Goal: Task Accomplishment & Management: Use online tool/utility

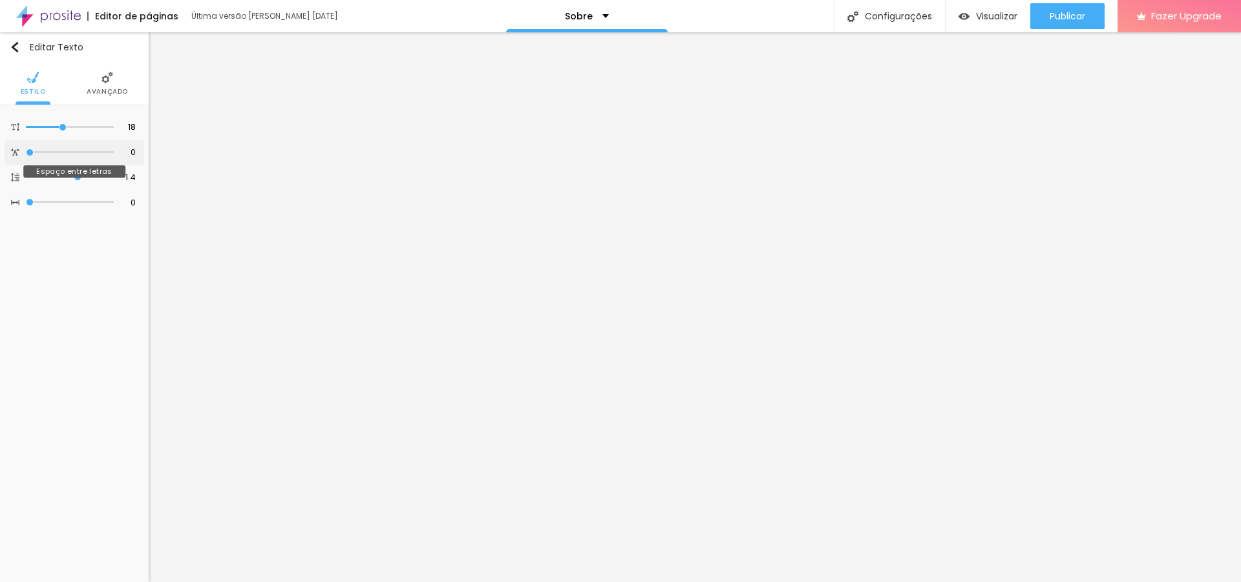
type input "0.1"
type input "0.7"
type input "1.6"
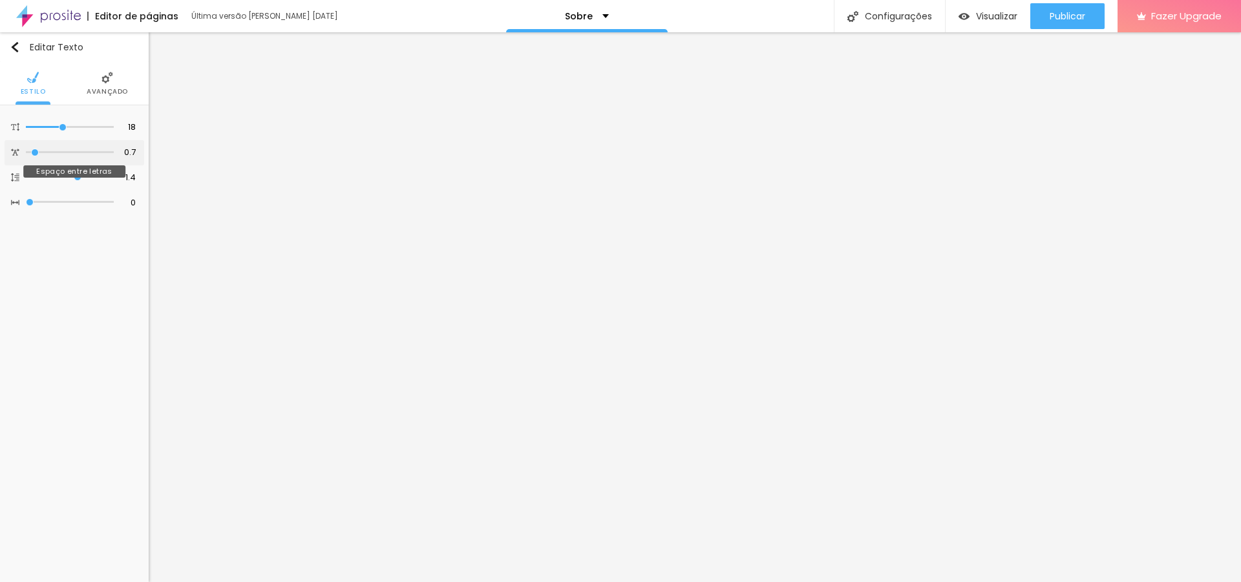
type input "1.6"
type input "2.7"
type input "3.8"
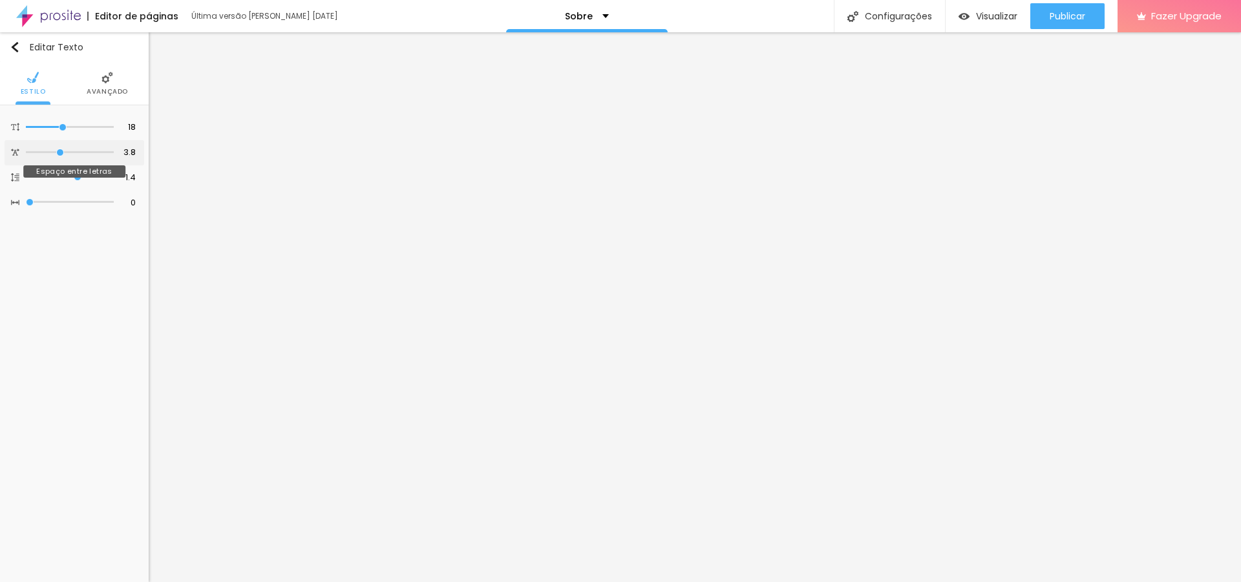
type input "4.5"
type input "4.9"
type input "5"
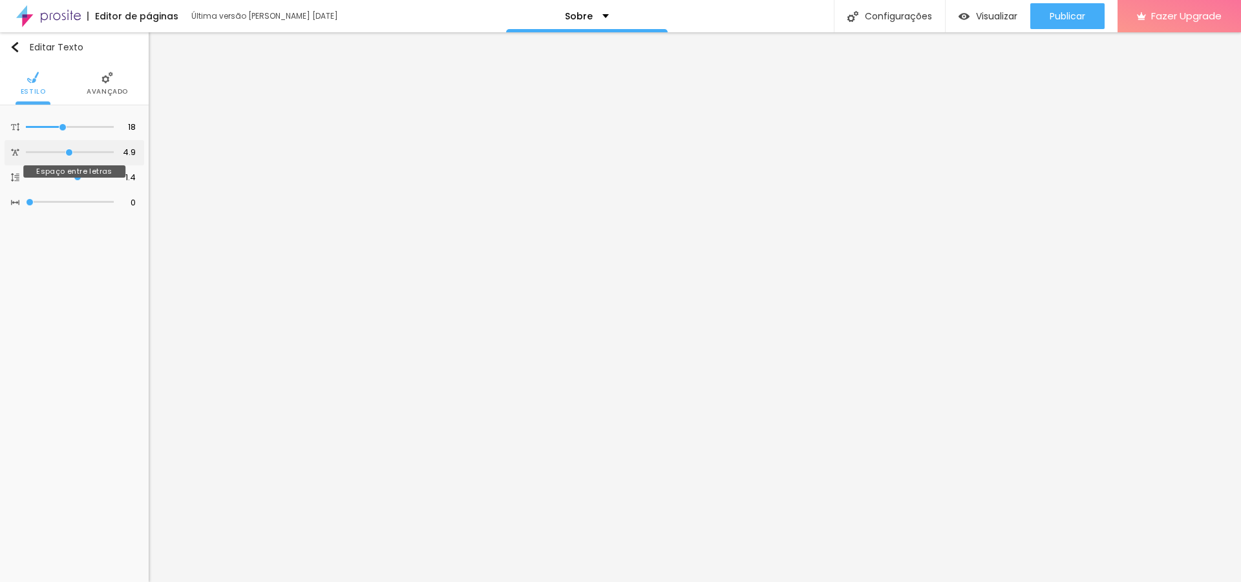
type input "5"
type input "5.4"
type input "6.5"
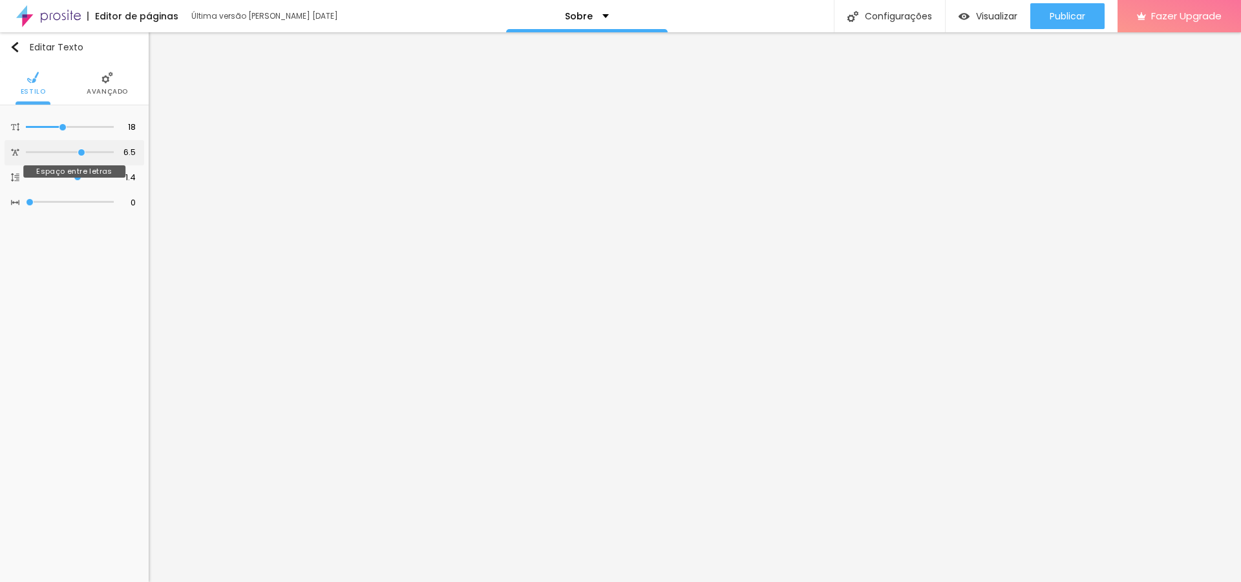
type input "8.3"
type input "10"
type input "8.4"
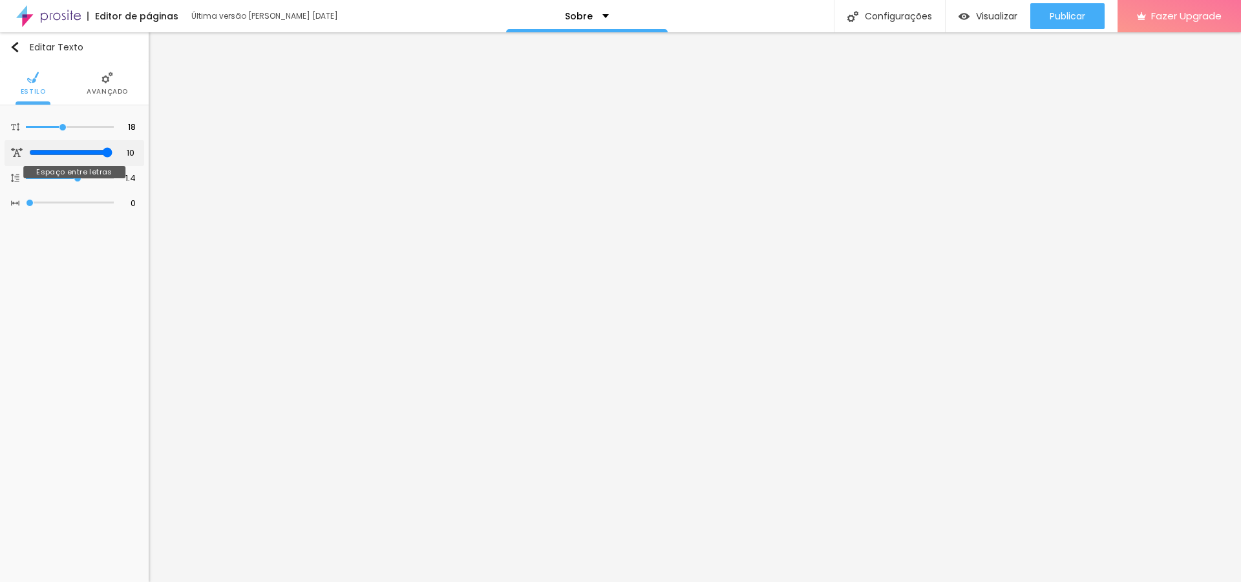
type input "8.4"
type input "7"
type input "5.8"
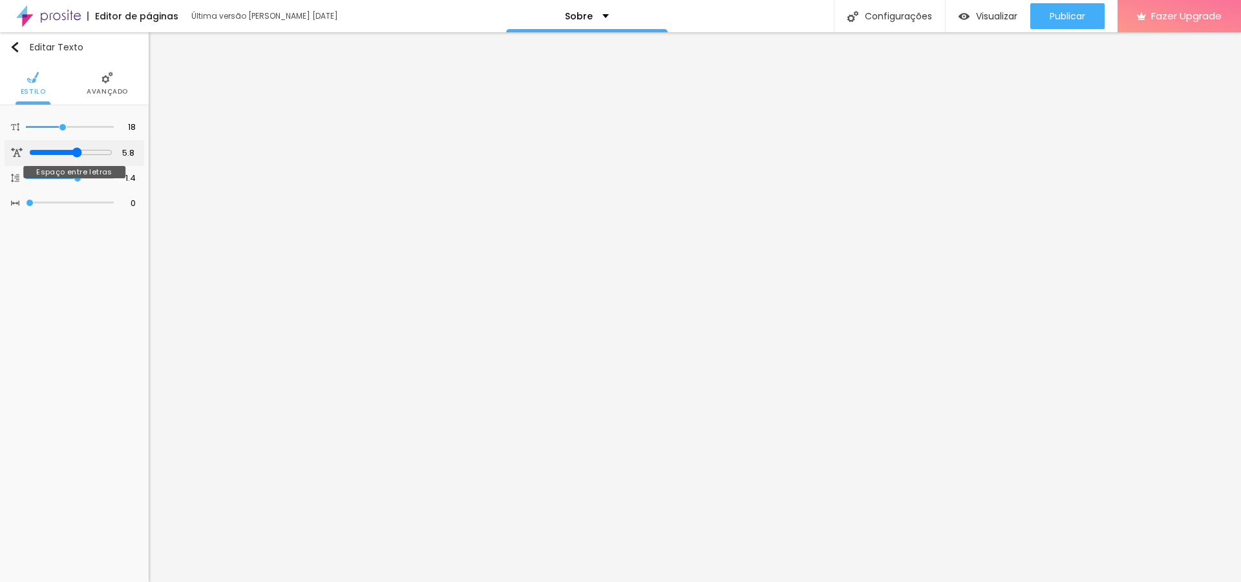
type input "4.9"
type input "4.3"
type input "3.5"
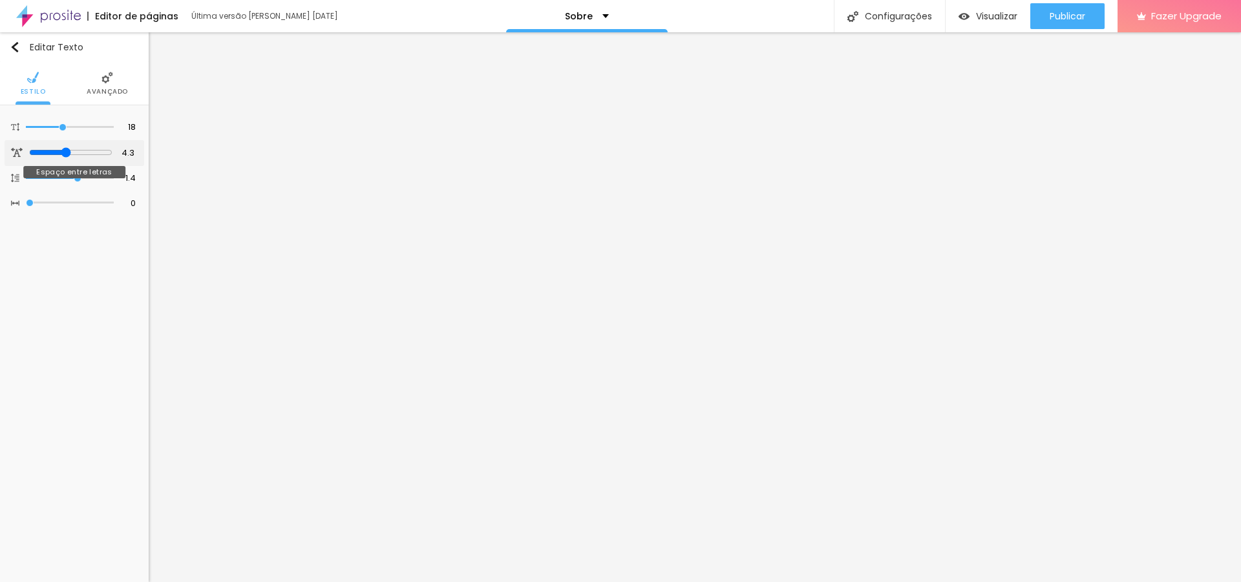
type input "3.5"
type input "3"
type input "2.2"
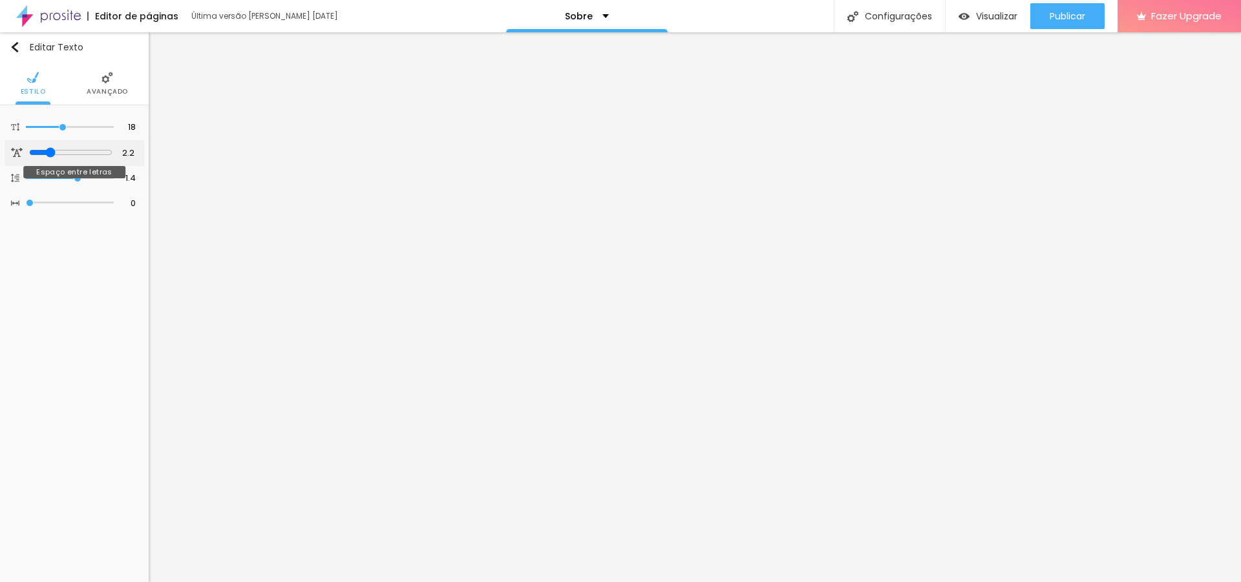
type input "1.9"
type input "1.8"
type input "1.6"
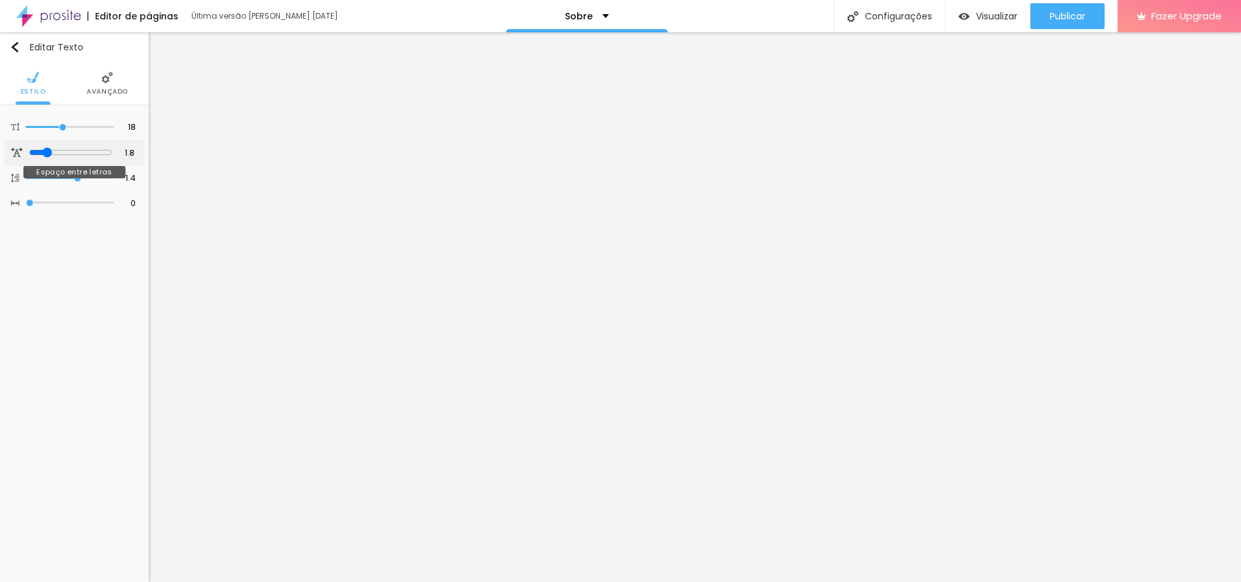
type input "1.6"
type input "1.4"
type input "1"
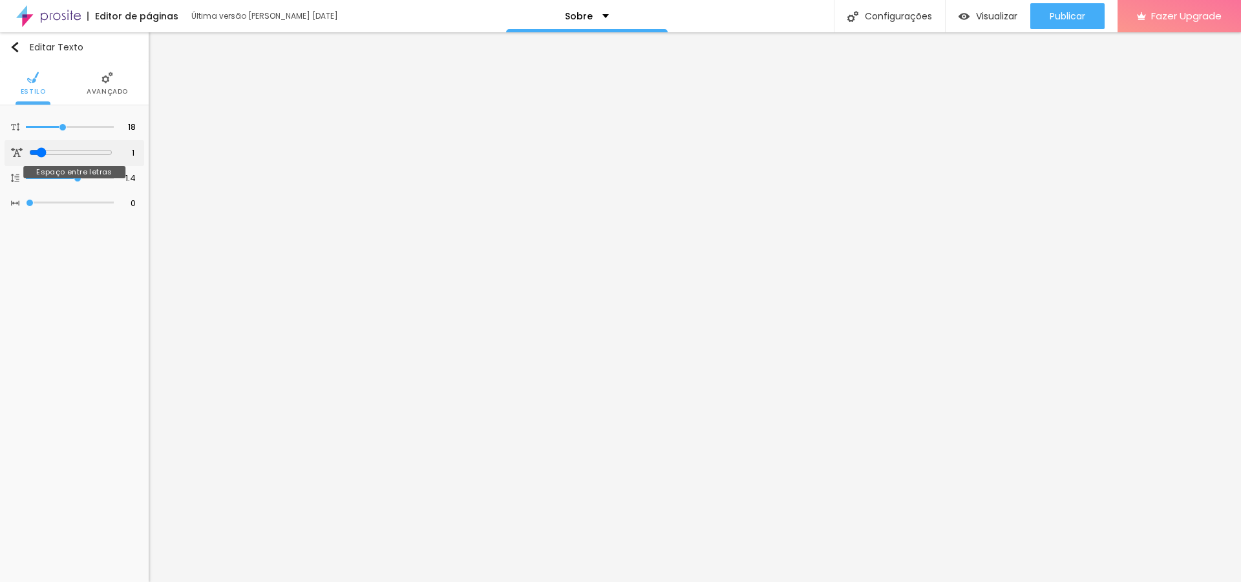
type input "0.6"
type input "0.3"
type input "0.2"
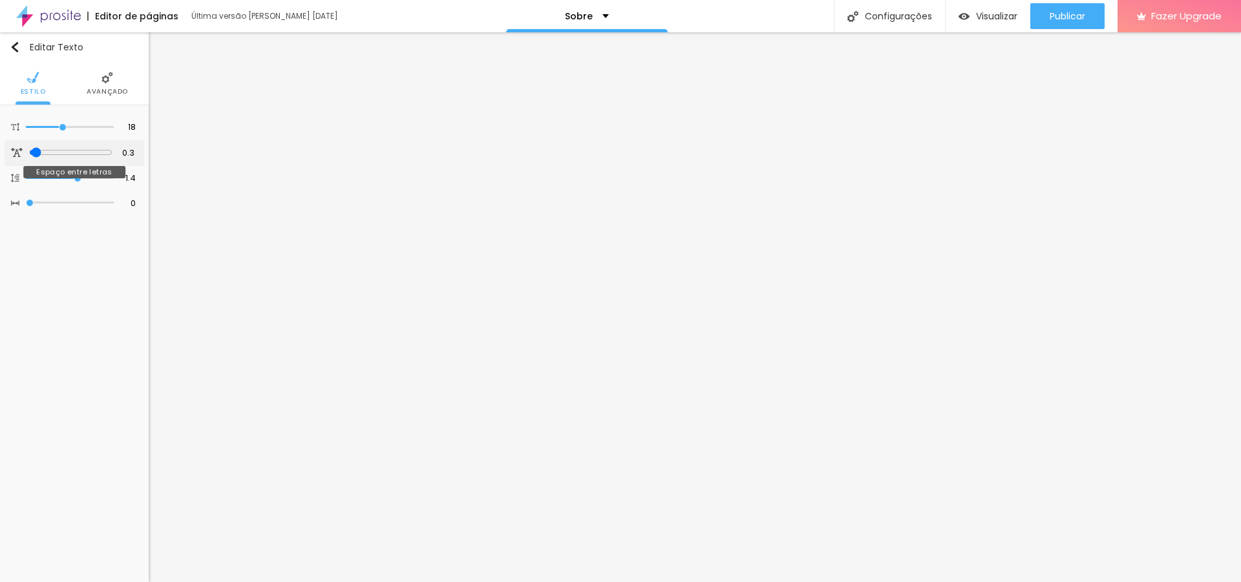
type input "0.2"
type input "0"
type input "0.2"
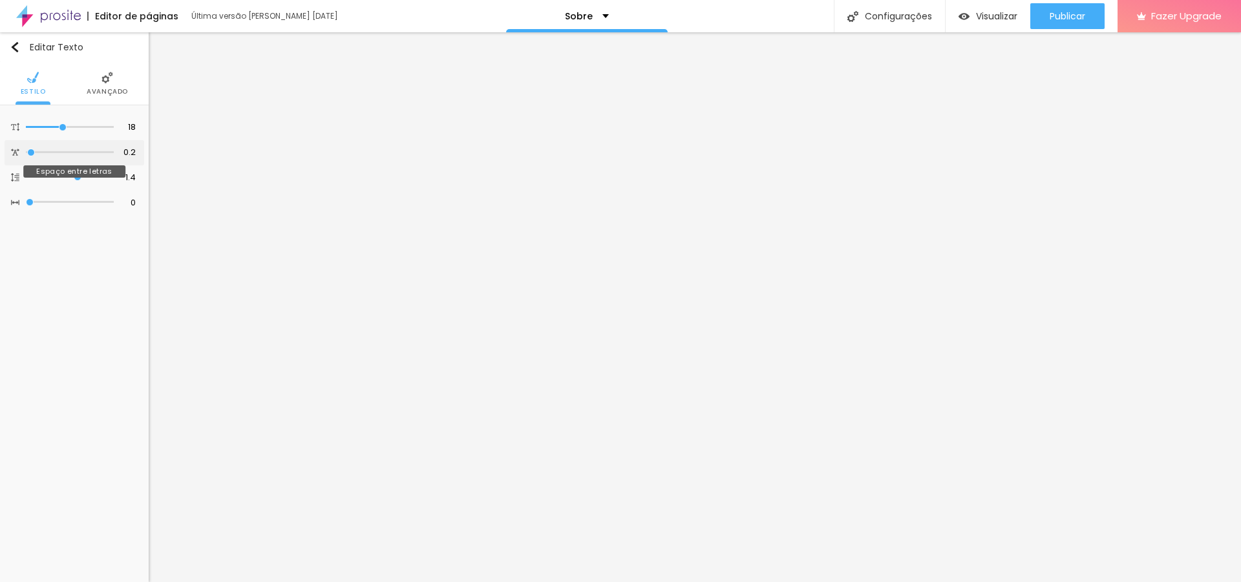
type input "0.6"
type input "0.7"
type input "0.8"
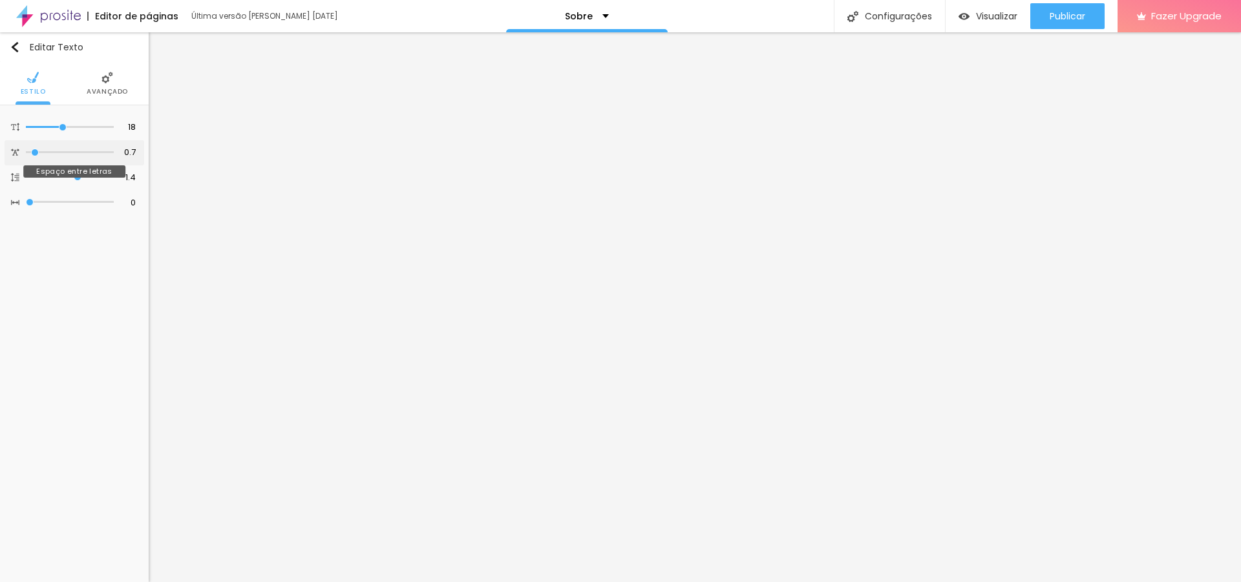
type input "0.8"
type input "0.9"
type input "1"
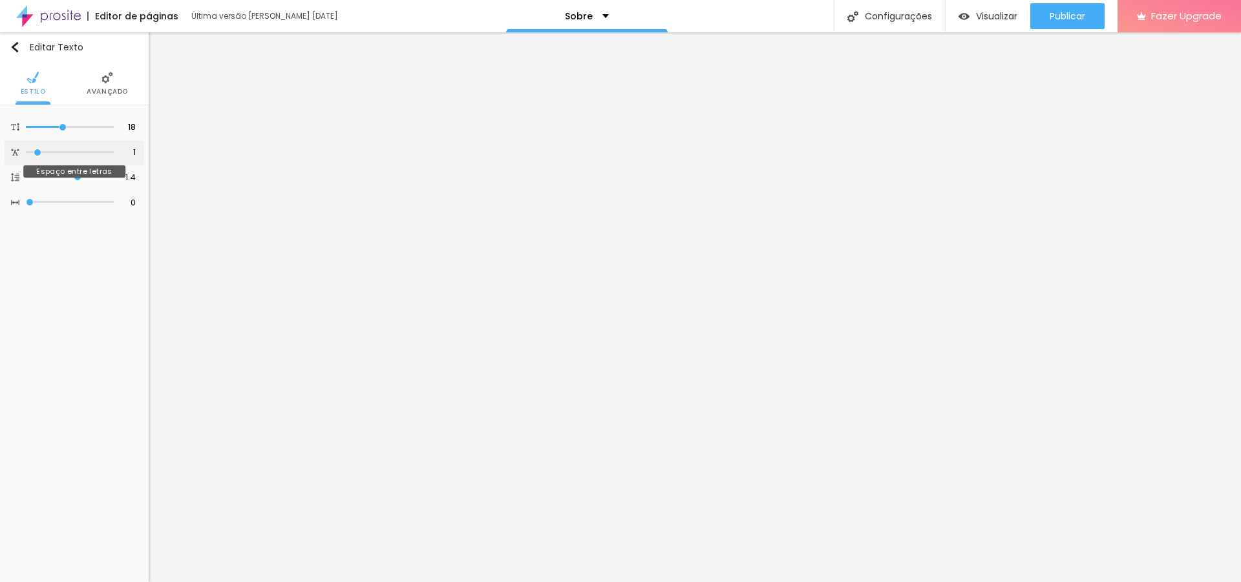
type input "1.1"
type input "1.3"
type input "1.4"
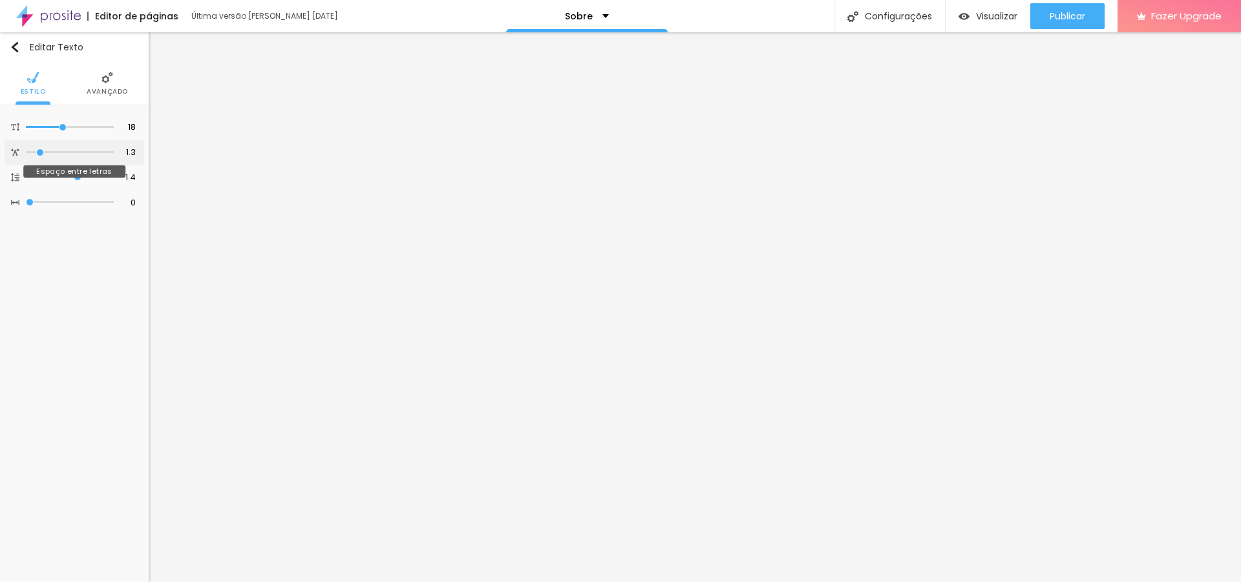
type input "1.4"
type input "1.6"
type input "1.7"
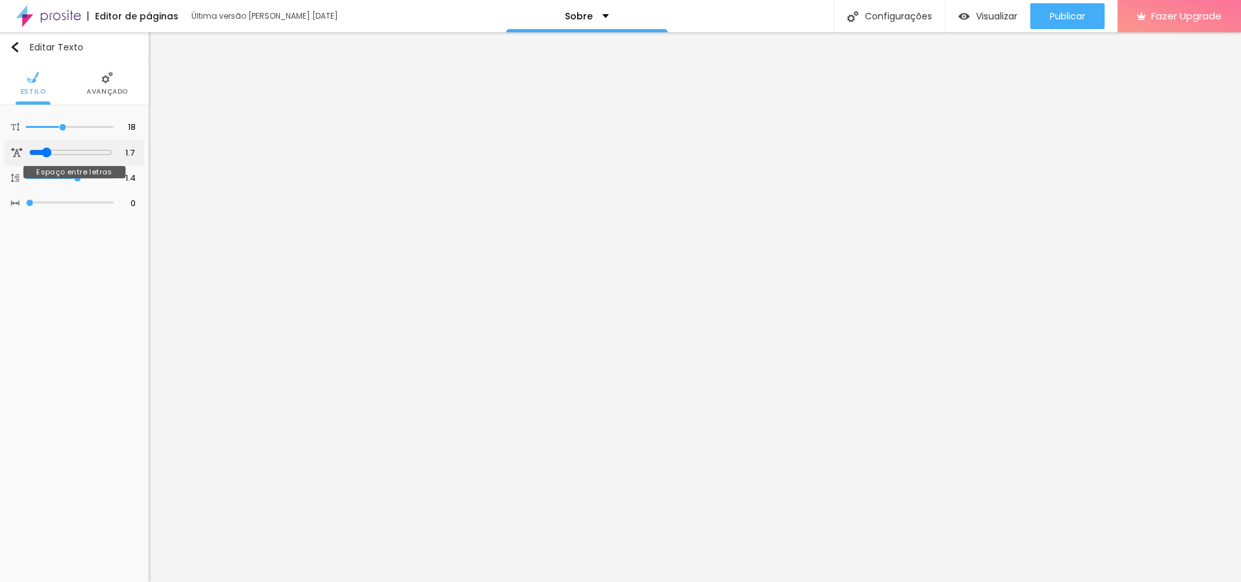
type input "1.9"
type input "2.1"
type input "2.4"
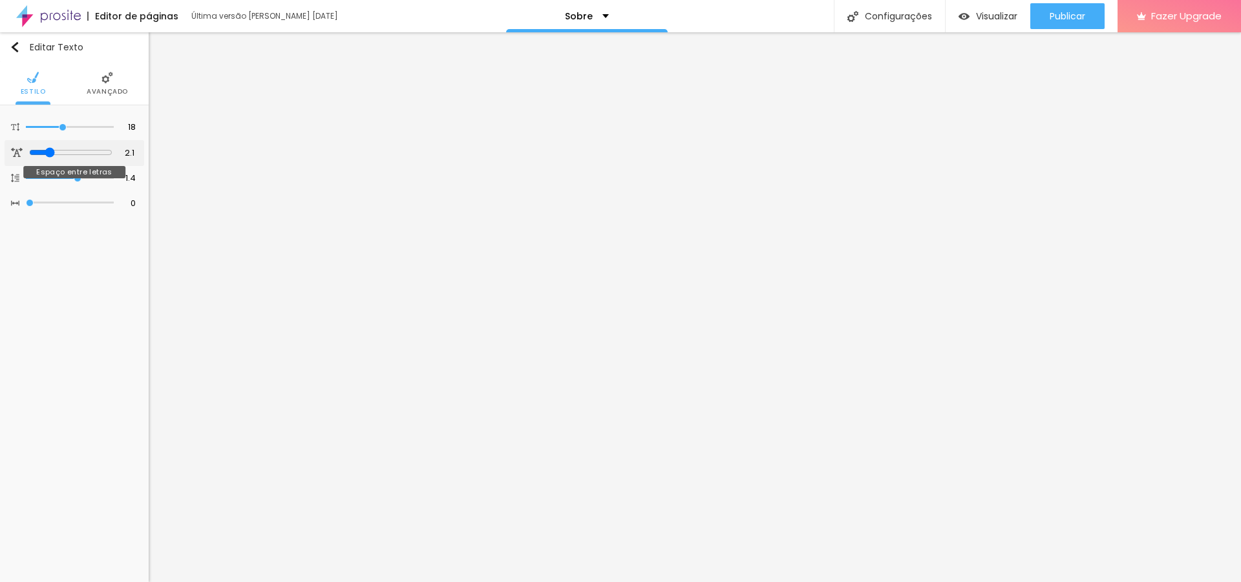
type input "2.4"
type input "2.5"
drag, startPoint x: 30, startPoint y: 153, endPoint x: 50, endPoint y: 161, distance: 21.1
type input "2.5"
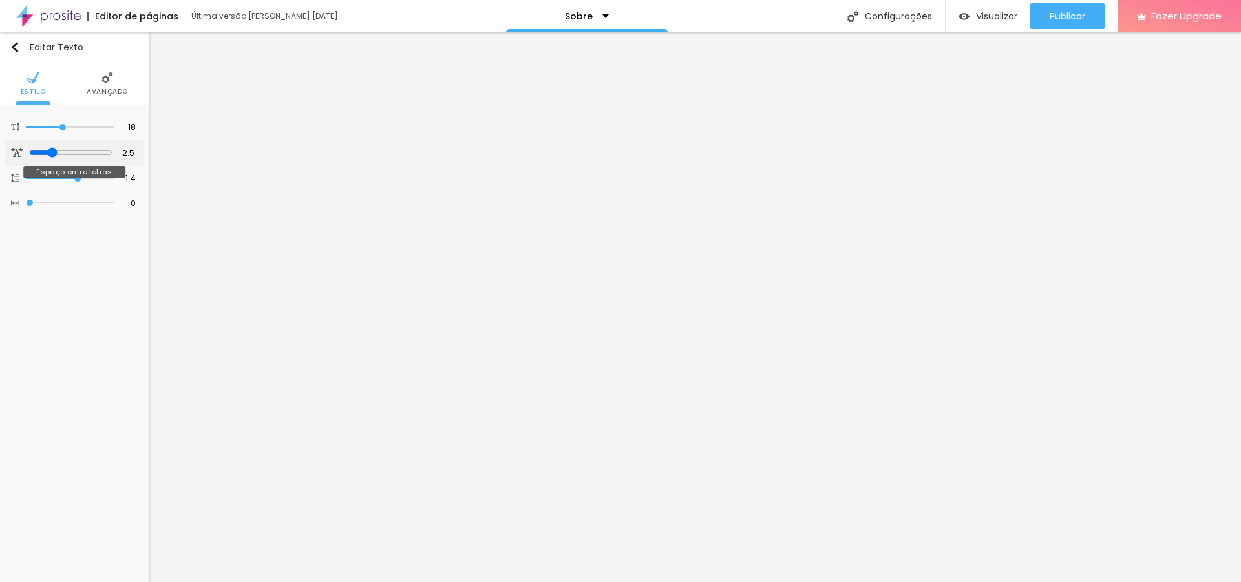
click at [50, 158] on input "range" at bounding box center [70, 152] width 83 height 10
type input "19"
type input "18"
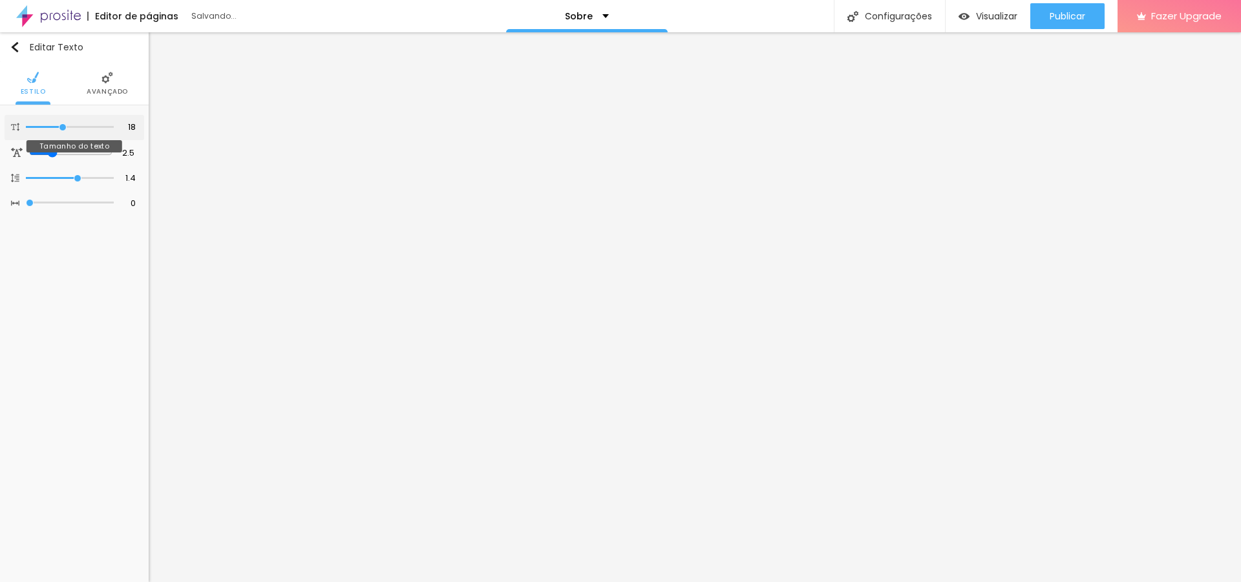
type input "17"
type input "16"
type input "14"
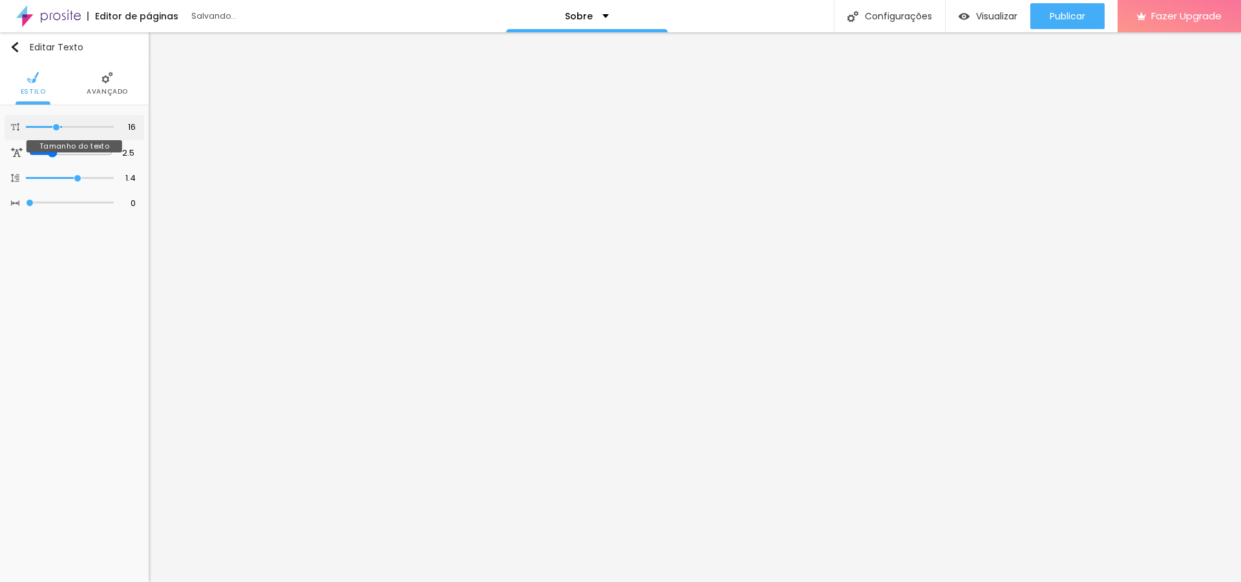
type input "14"
type input "13"
type input "11"
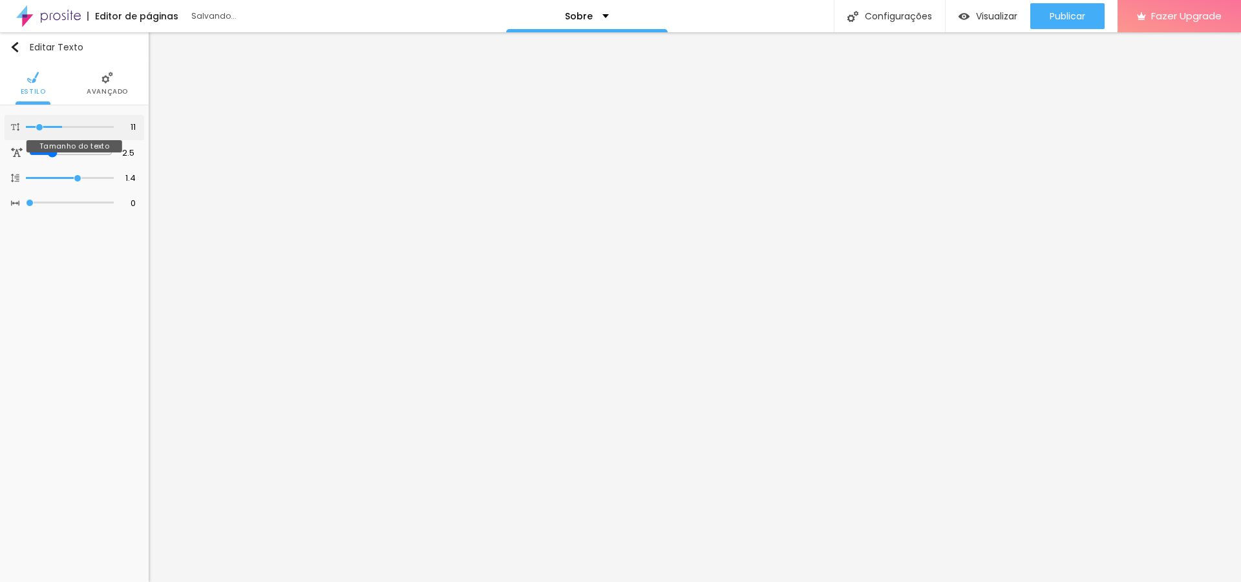
type input "9"
type input "8"
type input "9"
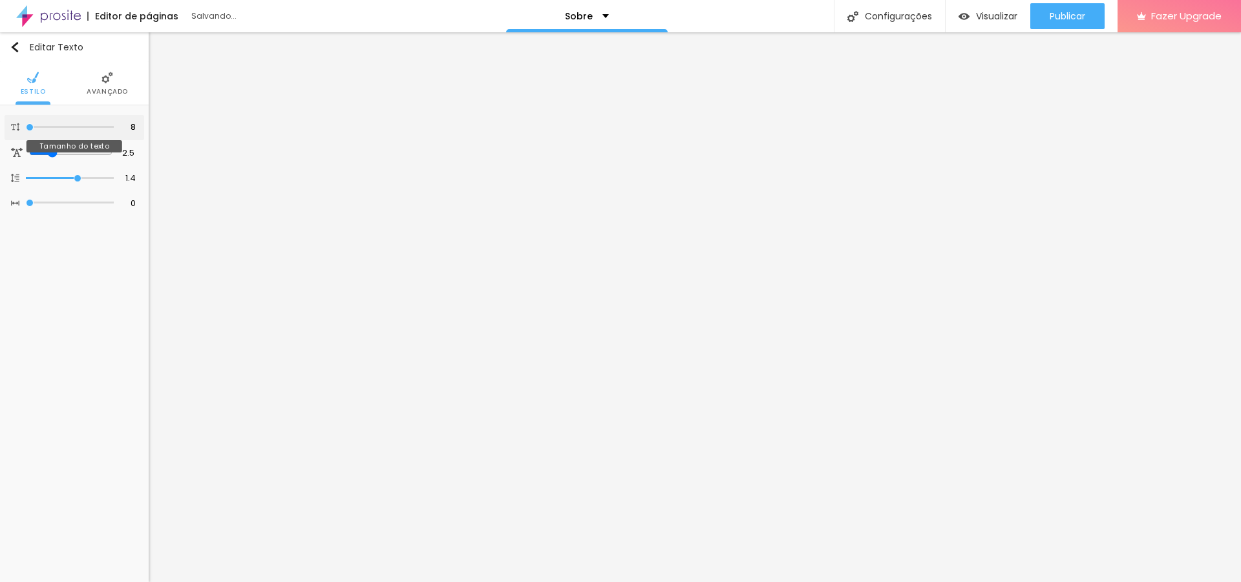
type input "9"
type input "12"
type input "15"
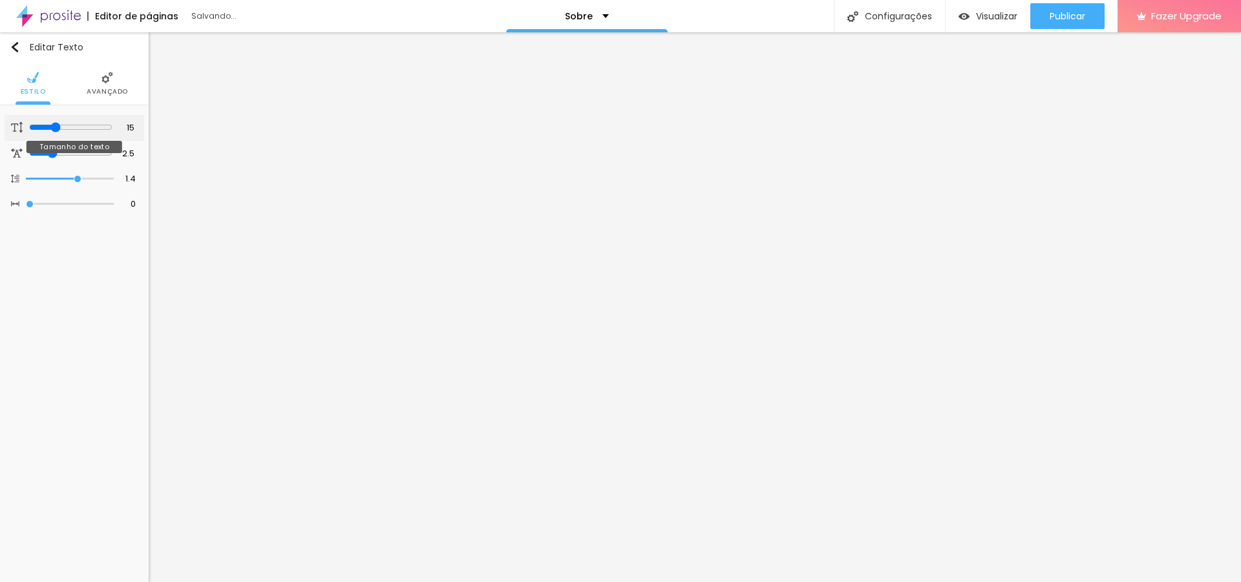
type input "18"
type input "19"
type input "20"
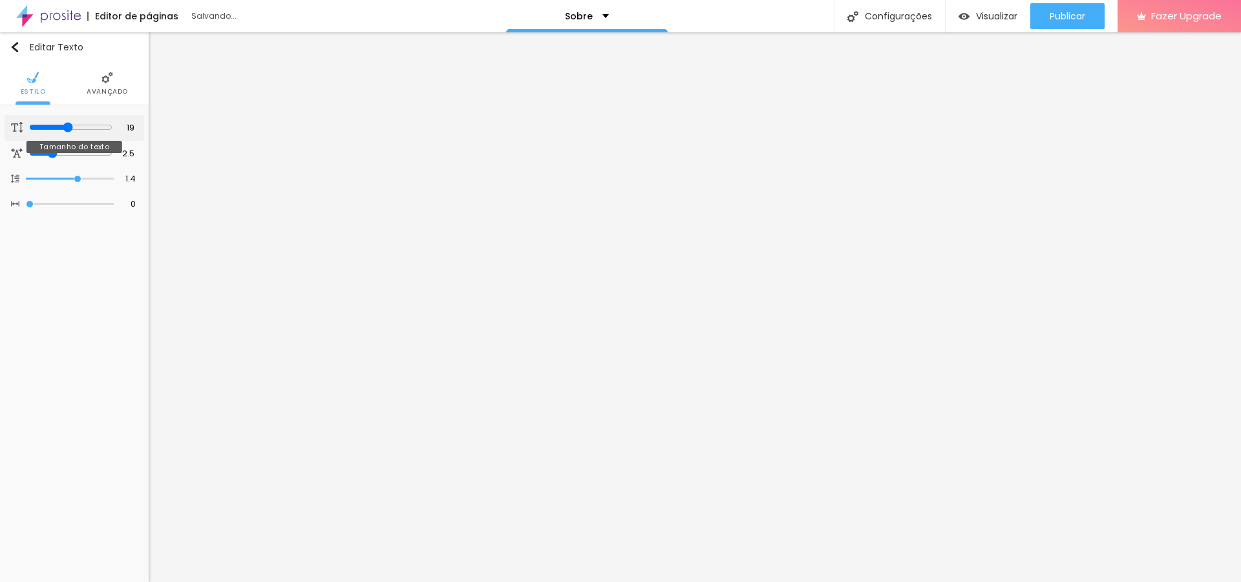
type input "20"
type input "21"
type input "23"
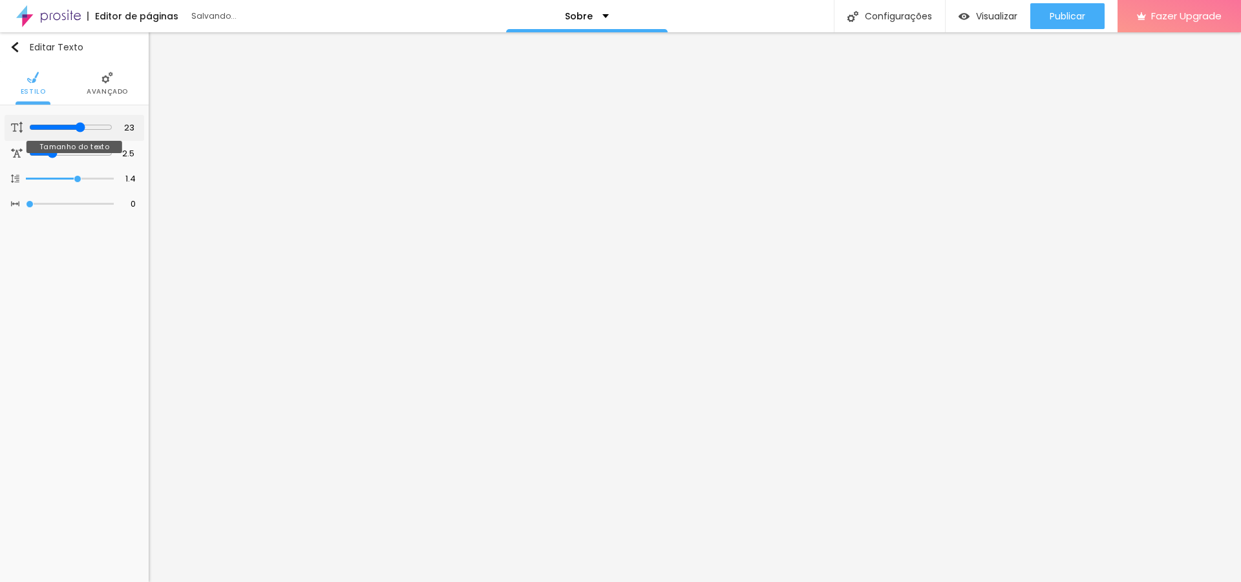
type input "25"
type input "32"
type input "24"
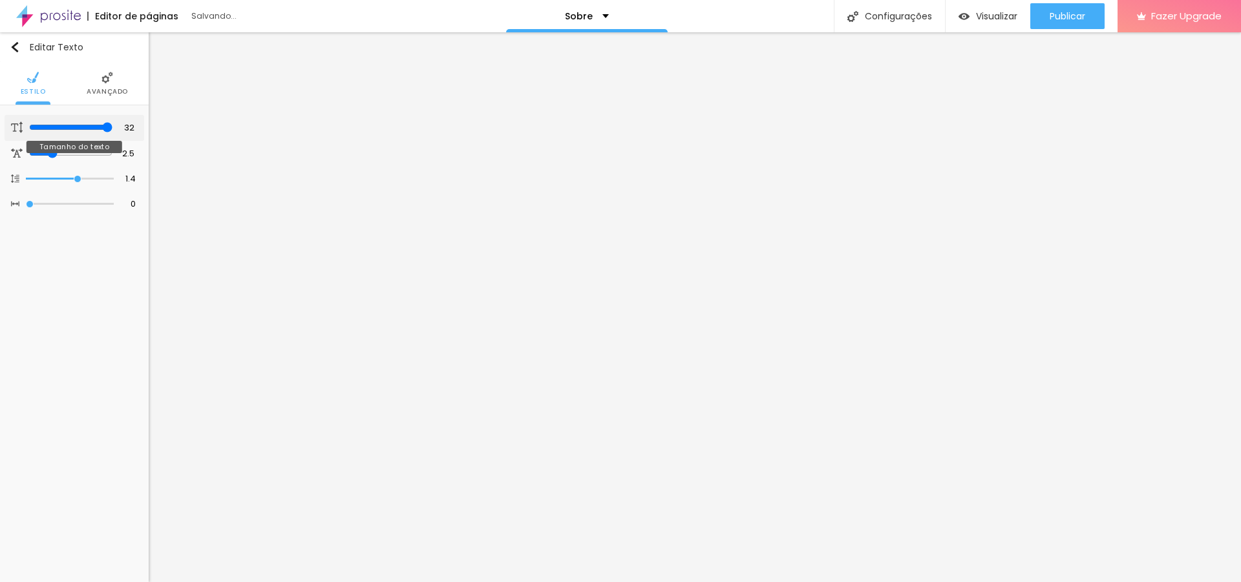
type input "24"
type input "19"
type input "15"
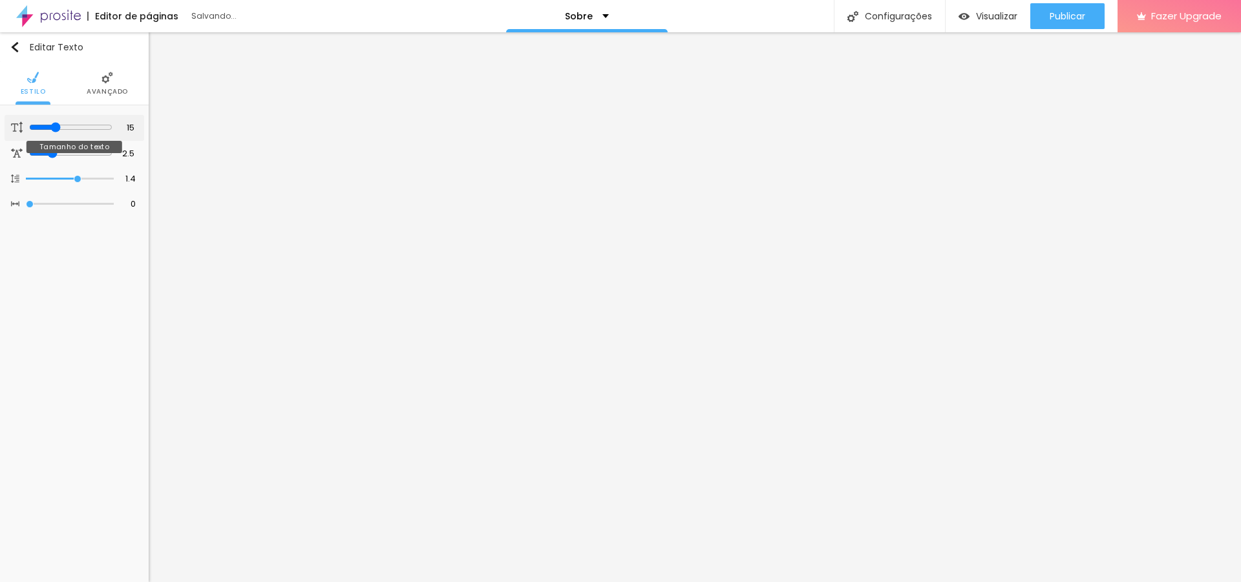
type input "13"
type input "11"
type input "10"
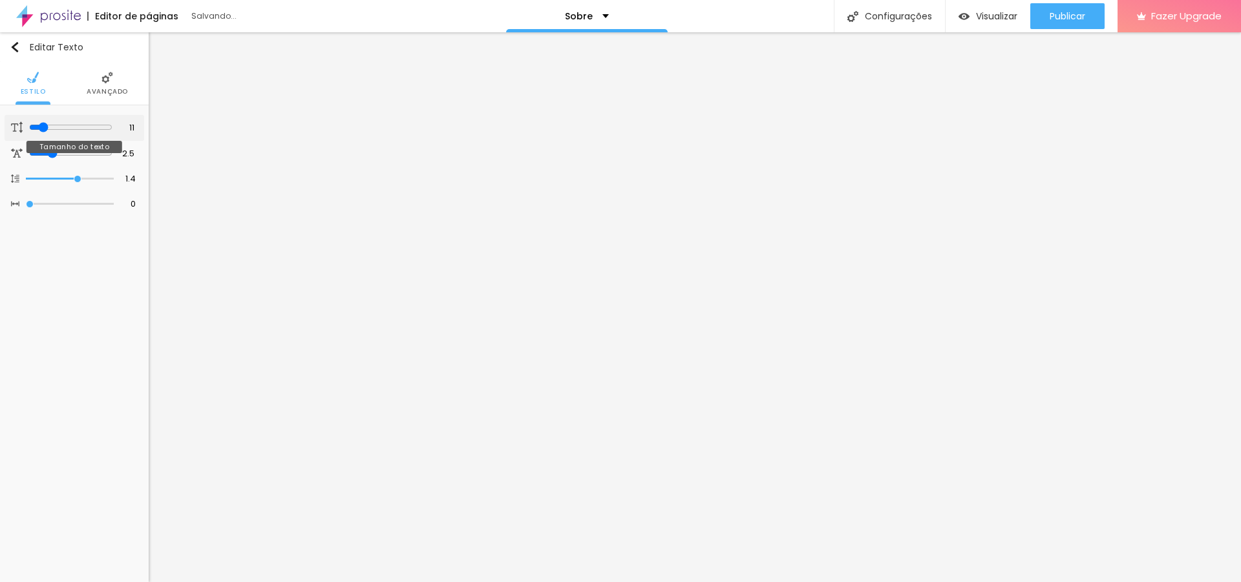
type input "10"
type input "8"
type input "9"
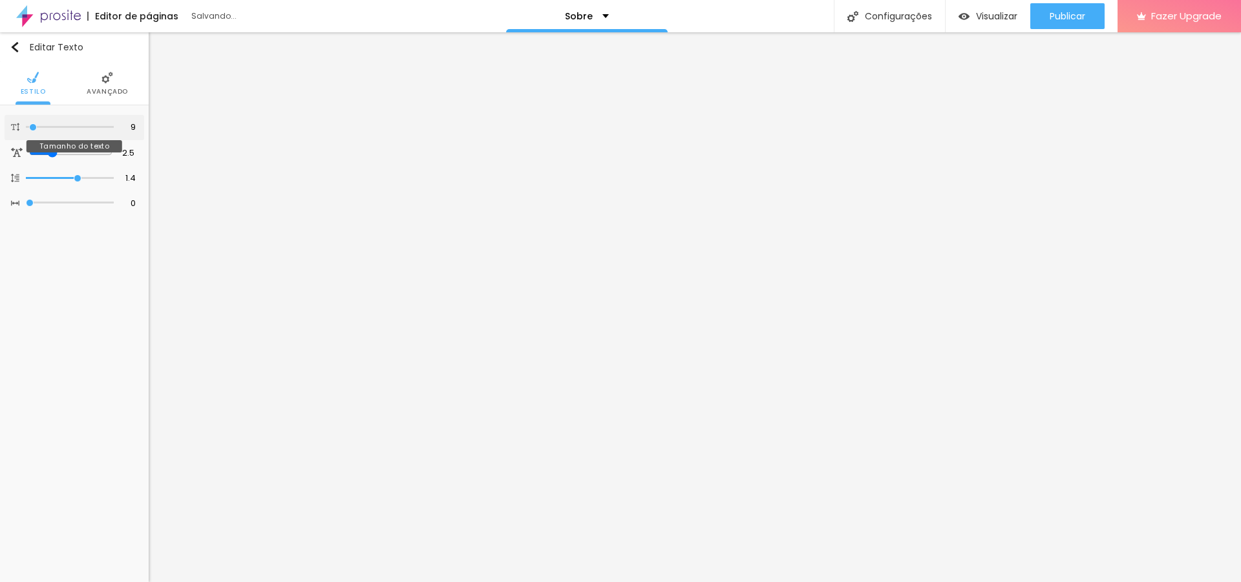
type input "10"
type input "13"
type input "15"
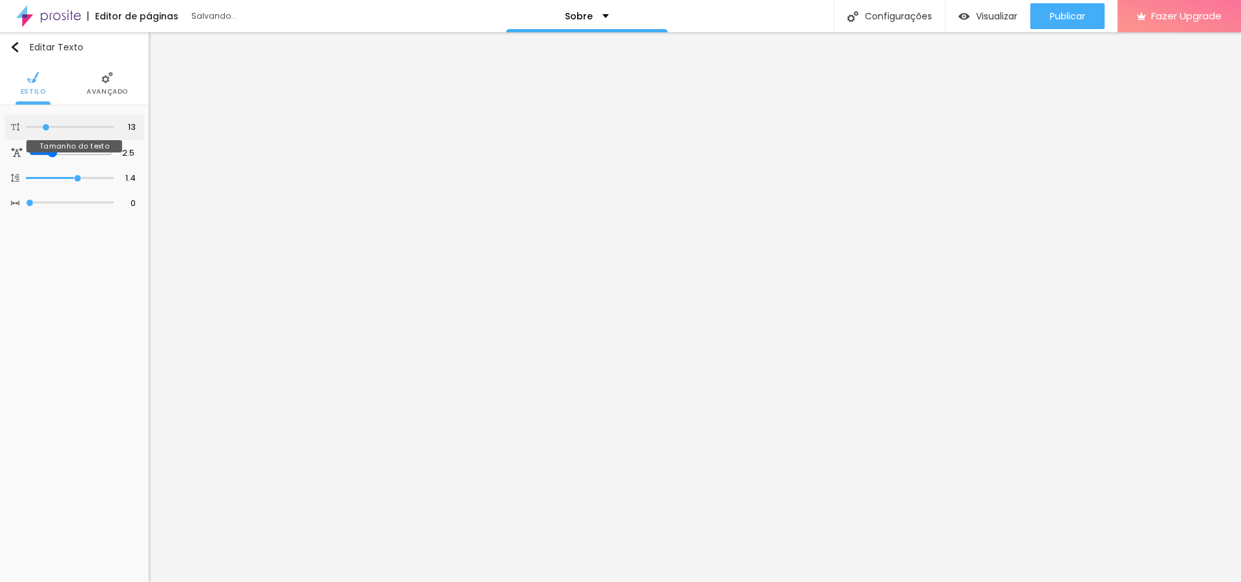
type input "15"
type input "16"
type input "17"
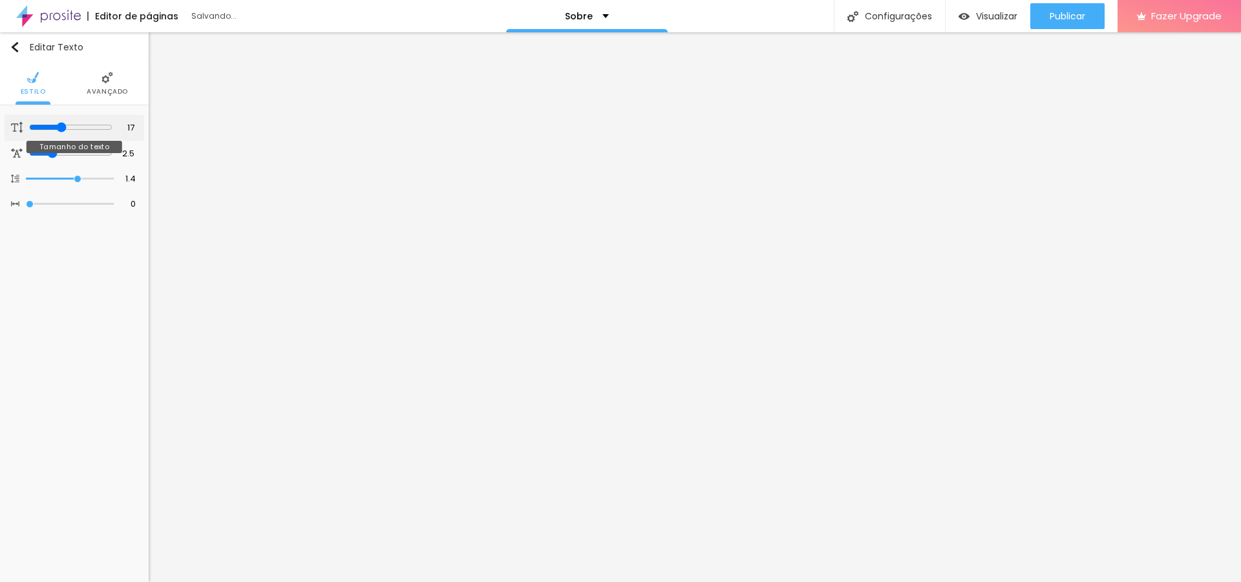
type input "18"
drag, startPoint x: 66, startPoint y: 125, endPoint x: 63, endPoint y: 156, distance: 31.1
click at [63, 131] on input "range" at bounding box center [70, 127] width 88 height 6
type input "1.3"
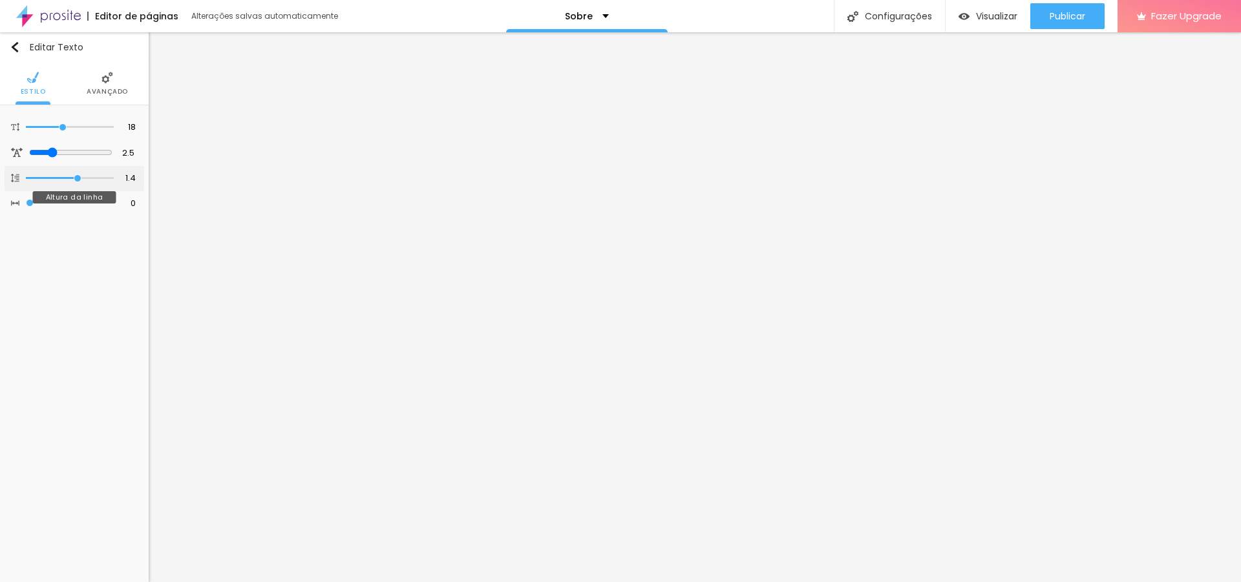
type input "1.3"
type input "1"
type input "0.9"
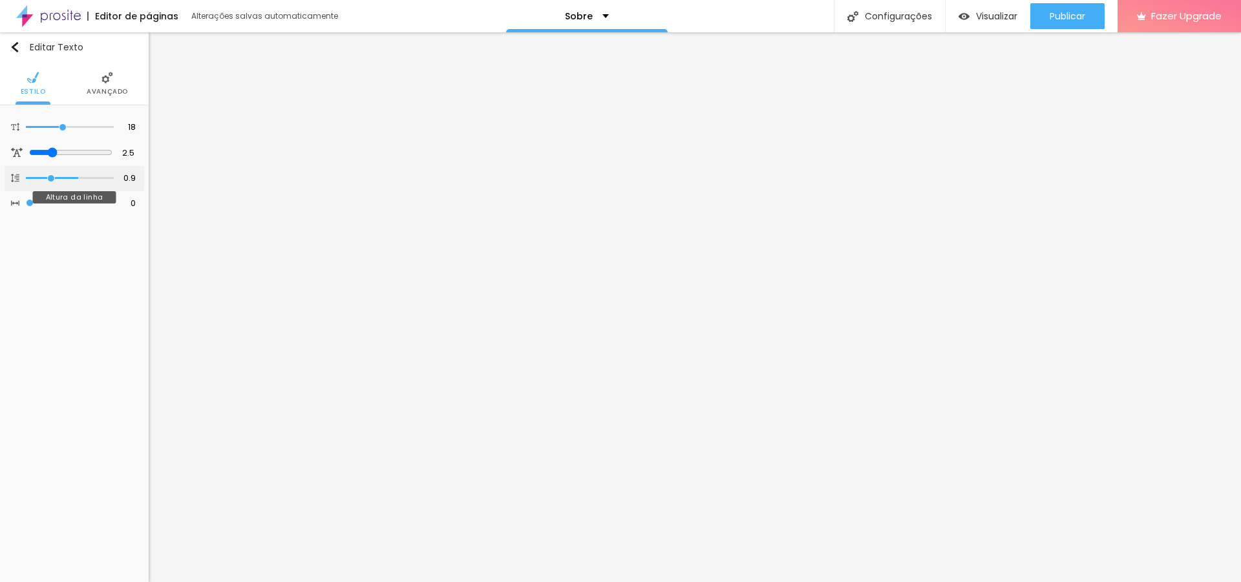
type input "0.7"
type input "0.6"
type input "0.5"
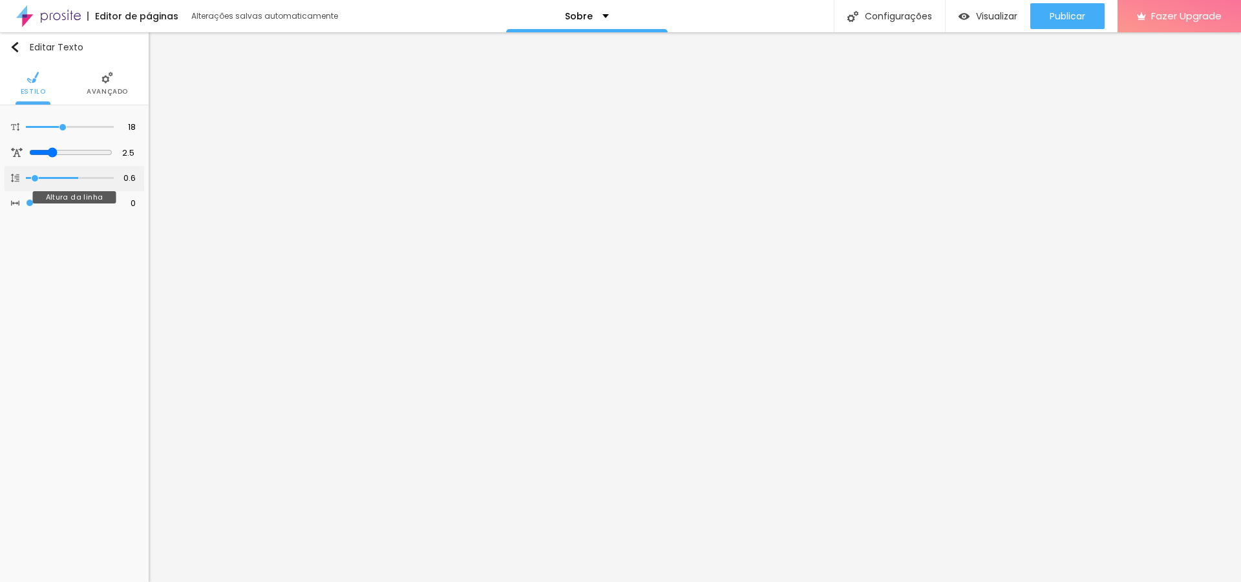
type input "0.5"
type input "0.6"
type input "0.7"
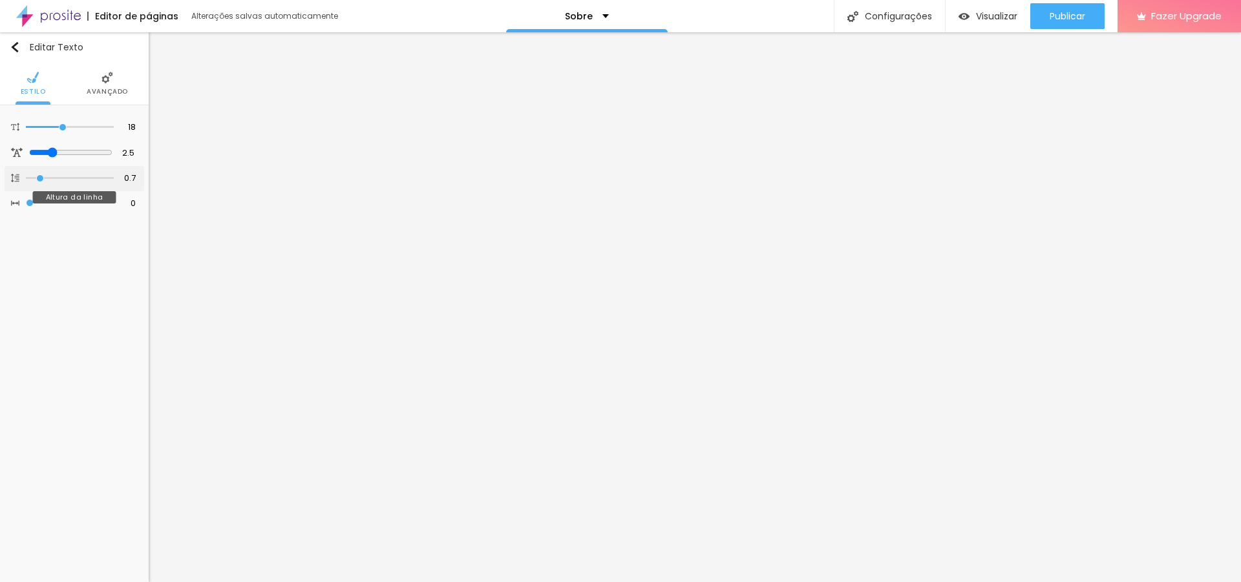
type input "0.8"
type input "0.9"
type input "1"
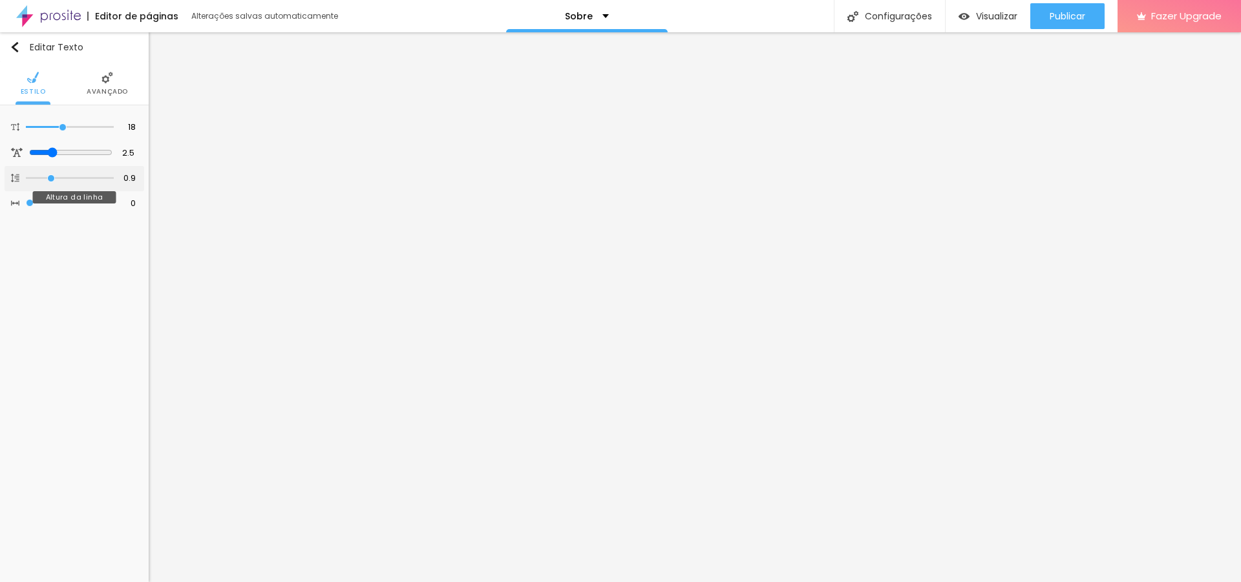
type input "1"
type input "1.1"
type input "1.3"
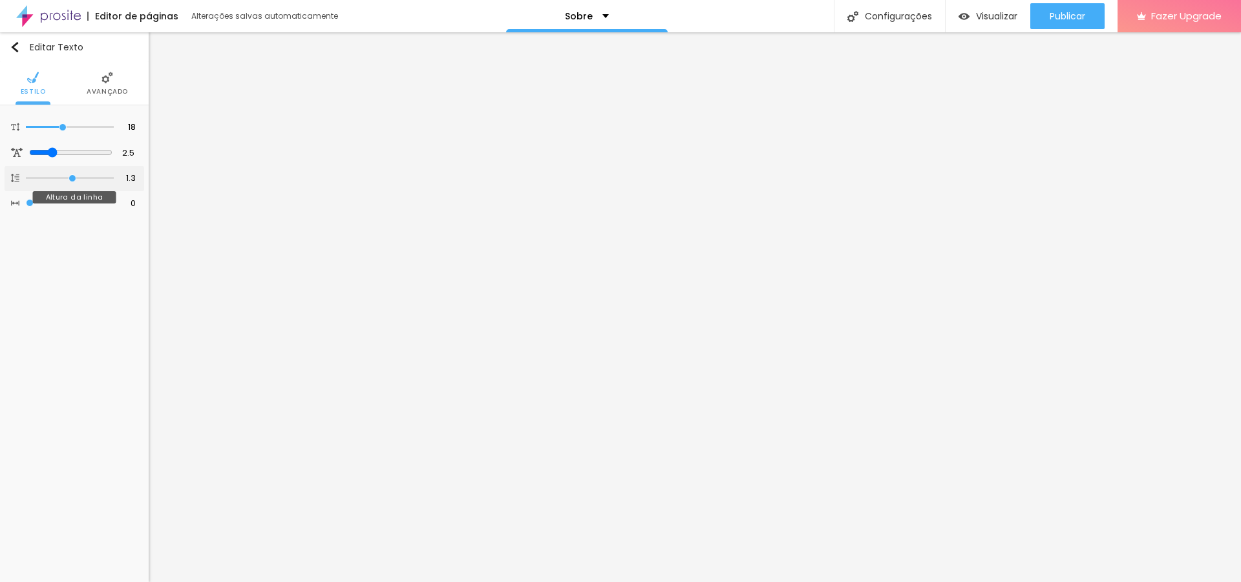
type input "1.6"
type input "1.9"
type input "2"
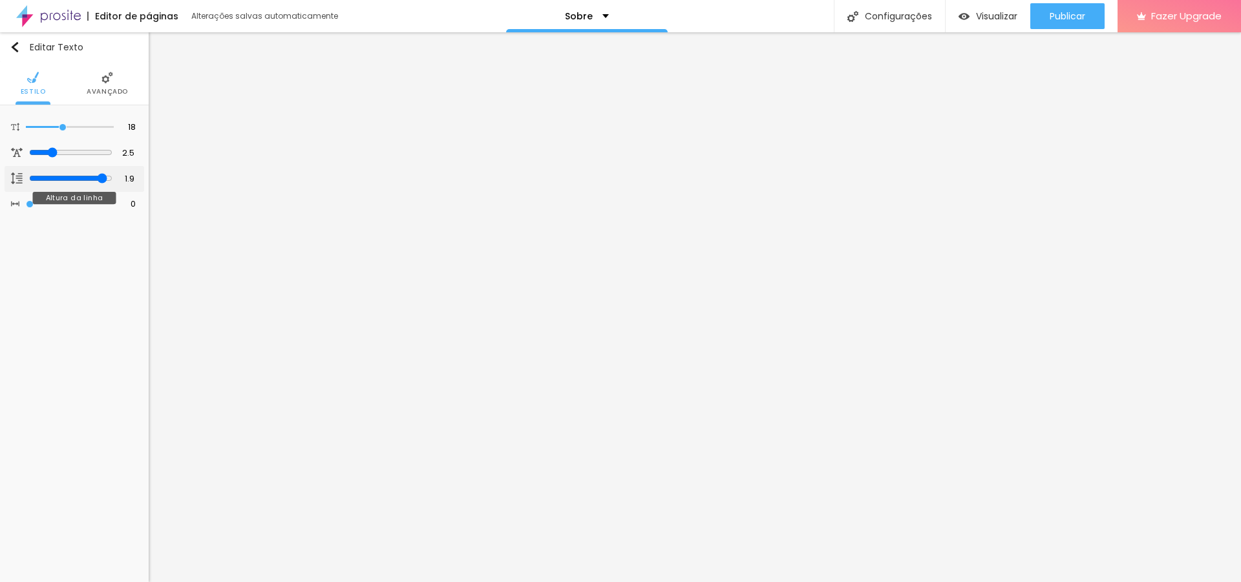
type input "2"
drag, startPoint x: 74, startPoint y: 179, endPoint x: 118, endPoint y: 185, distance: 45.0
type input "2"
click at [112, 184] on input "range" at bounding box center [70, 178] width 83 height 10
type input "1"
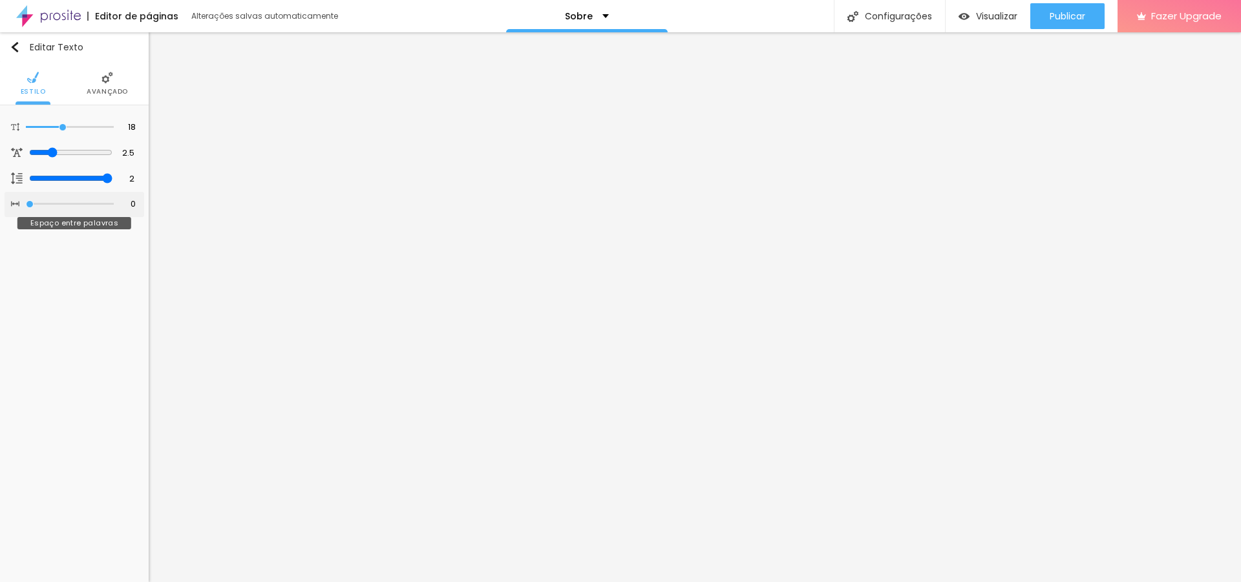
type input "1"
type input "2"
type input "3"
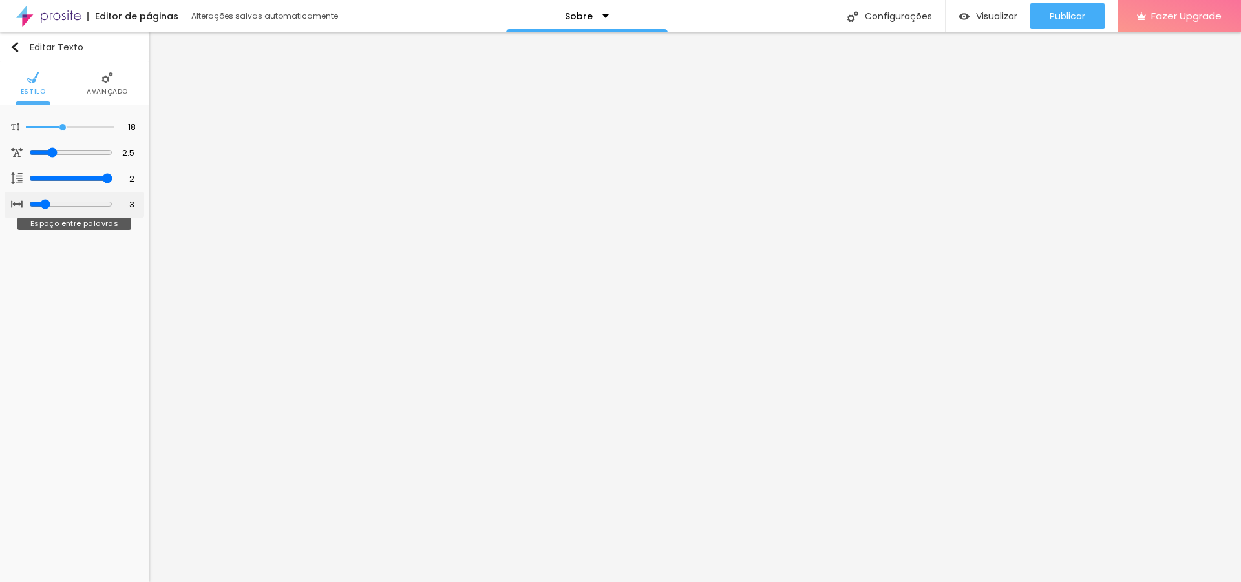
type input "4"
type input "5"
type input "6"
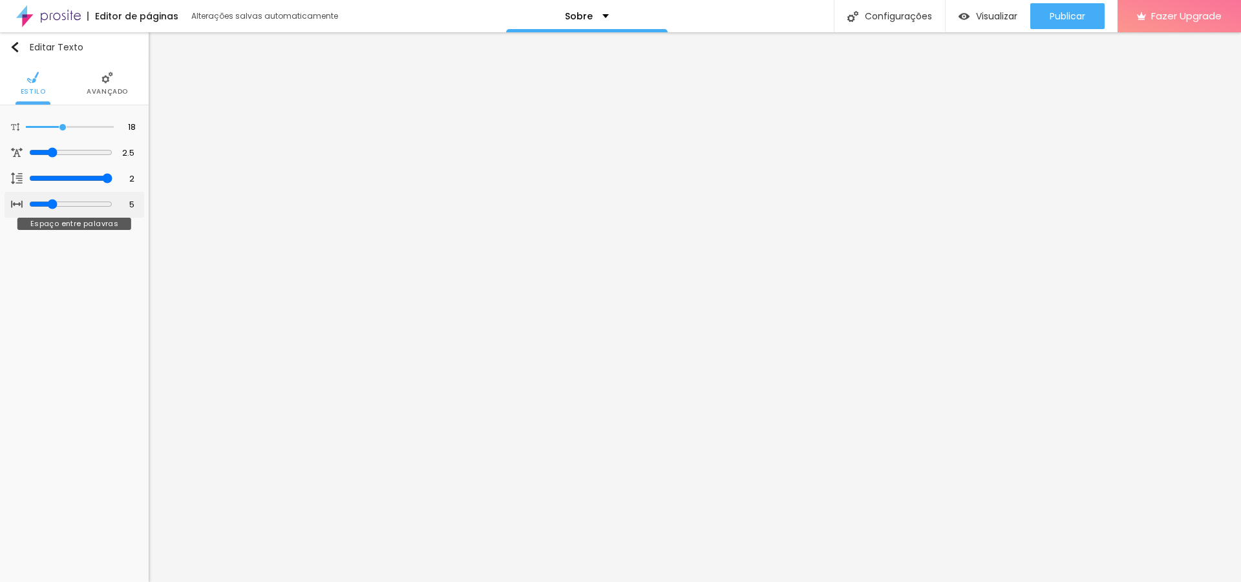
type input "6"
click at [26, 207] on input "range" at bounding box center [70, 204] width 88 height 6
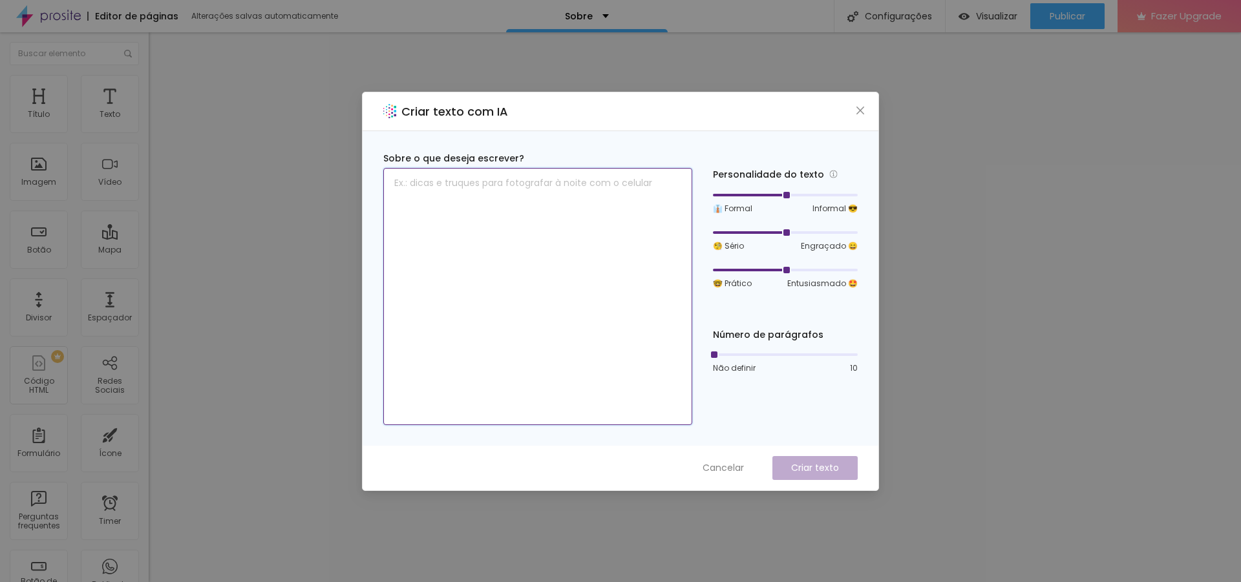
click at [459, 196] on textarea at bounding box center [537, 296] width 309 height 257
click at [856, 115] on icon "close" at bounding box center [860, 110] width 10 height 10
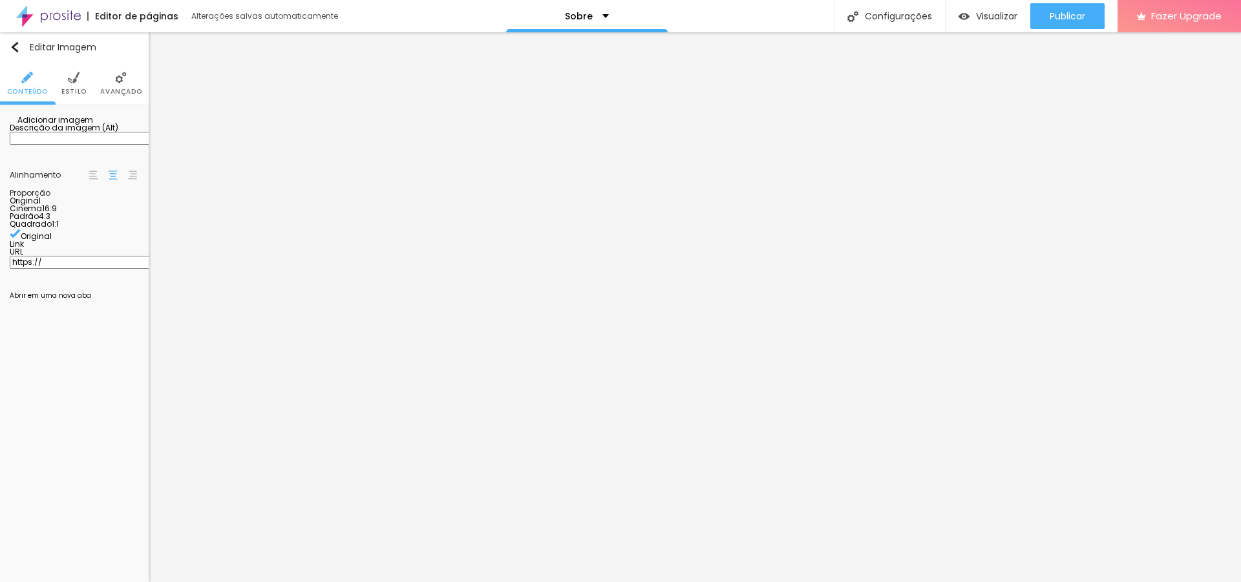
click at [93, 125] on span "Adicionar imagem" at bounding box center [51, 119] width 83 height 11
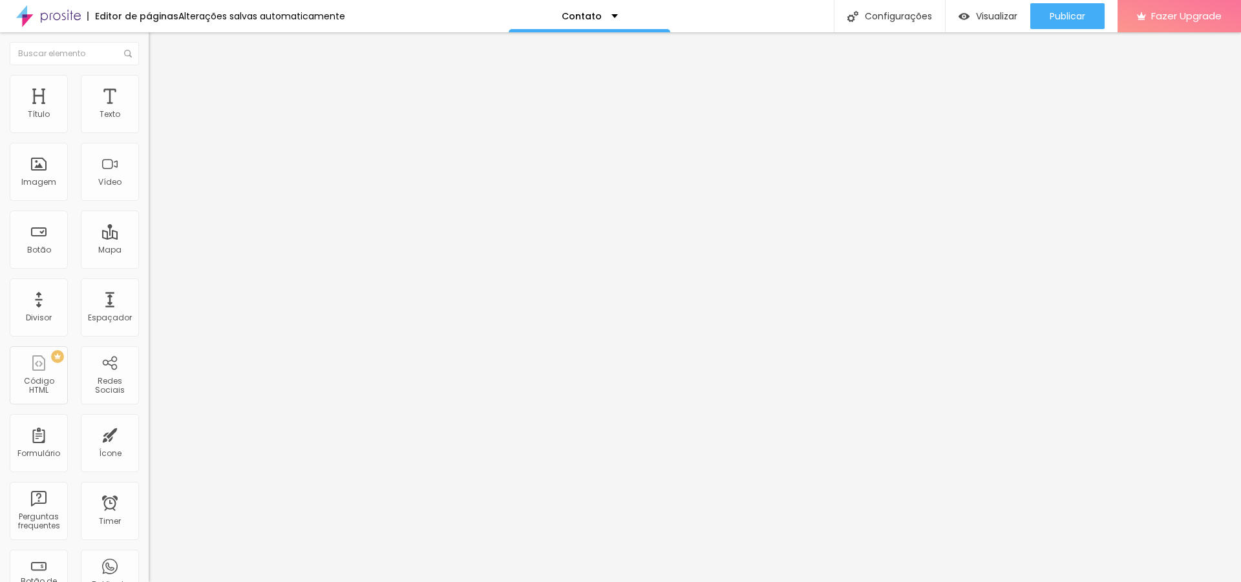
click at [160, 89] on span "Estilo" at bounding box center [170, 83] width 20 height 11
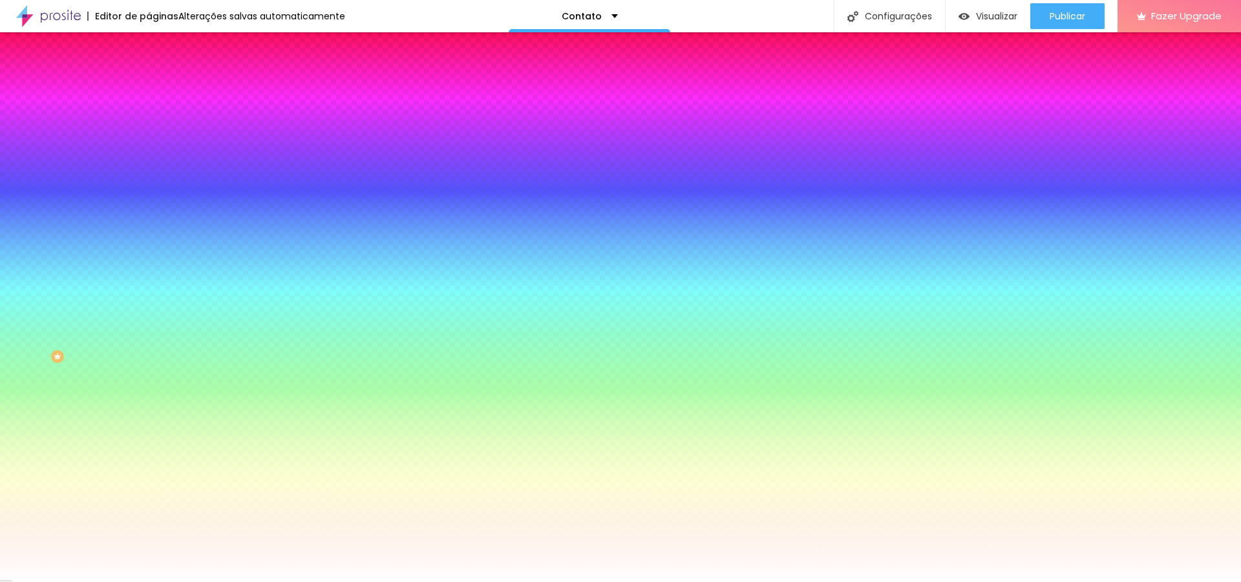
click at [149, 88] on img at bounding box center [155, 94] width 12 height 12
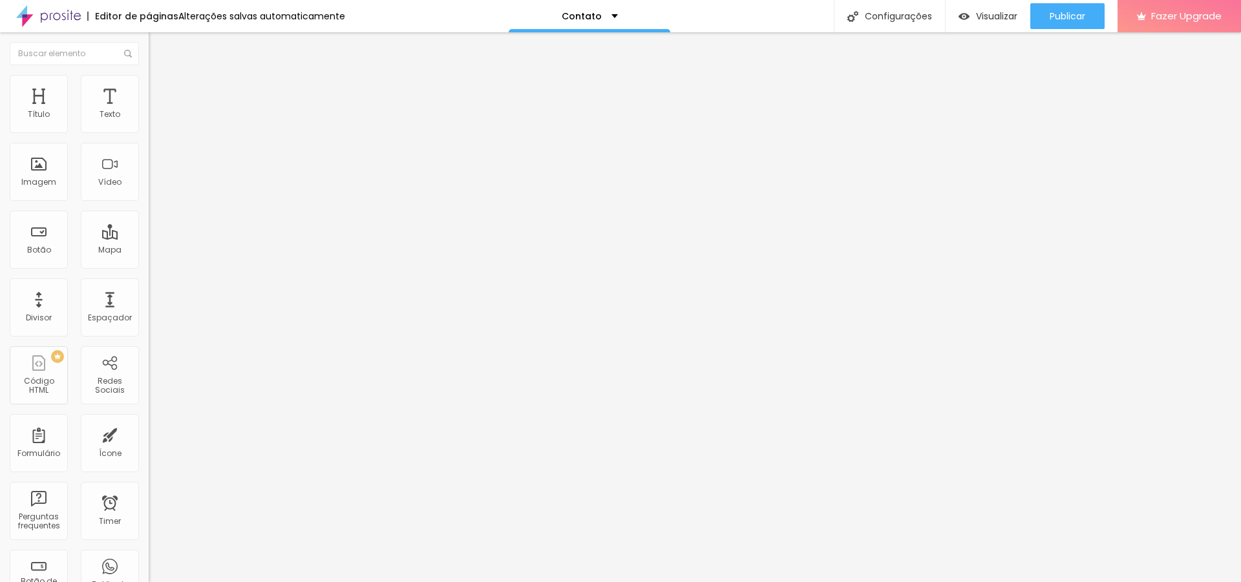
click at [160, 88] on span "Estilo" at bounding box center [170, 83] width 20 height 11
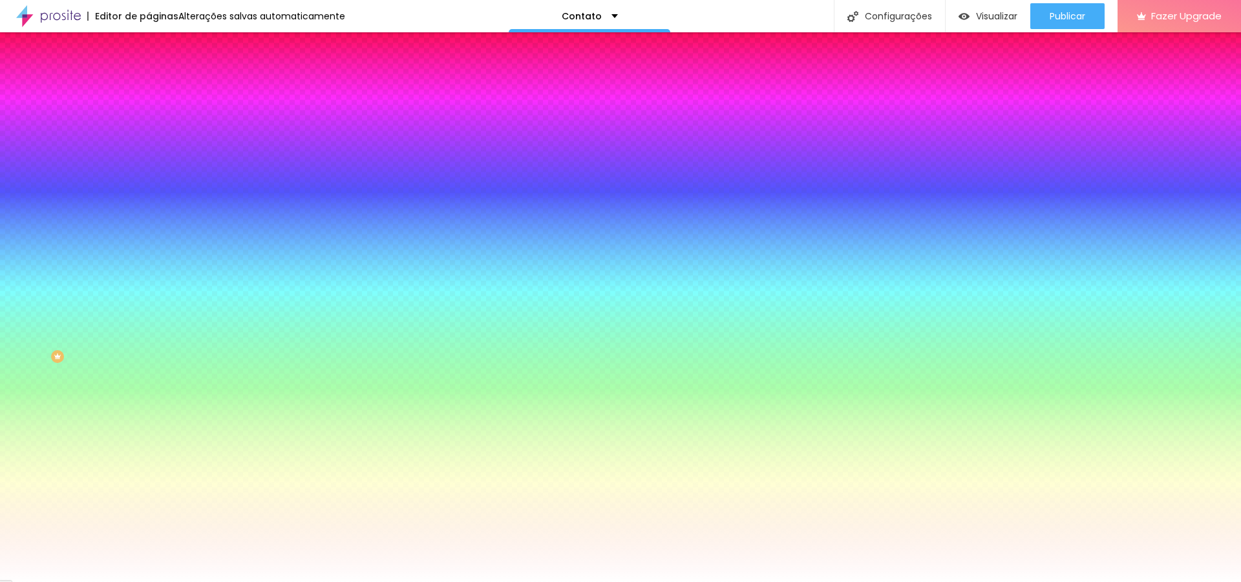
click at [149, 47] on button "Editar Seção" at bounding box center [223, 47] width 149 height 30
